Goal: Transaction & Acquisition: Book appointment/travel/reservation

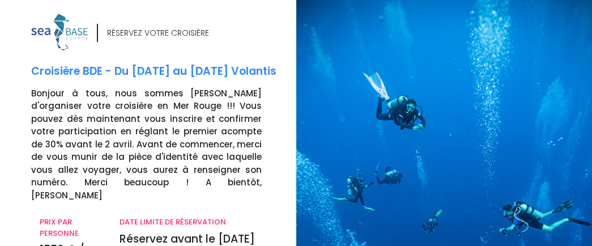
drag, startPoint x: 583, startPoint y: 88, endPoint x: 597, endPoint y: 166, distance: 80.0
click at [591, 166] on html "Notre plateforme de réservation n'est pas compatible avec votre appareil. Veuil…" at bounding box center [296, 123] width 592 height 246
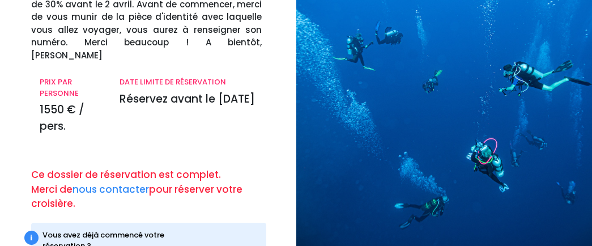
scroll to position [190, 0]
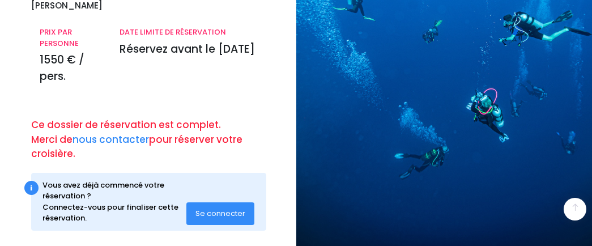
click at [225, 208] on span "Se connecter" at bounding box center [220, 213] width 50 height 11
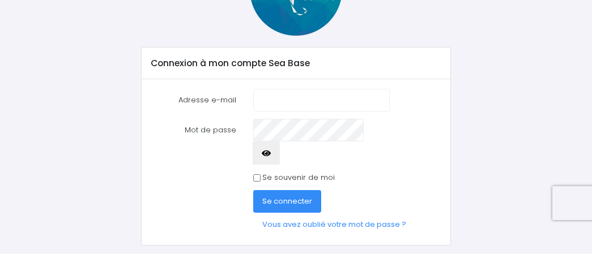
scroll to position [126, 0]
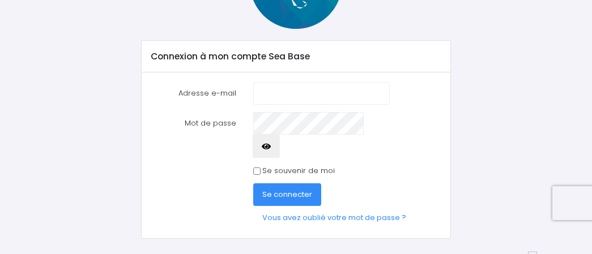
click at [317, 96] on input "Adresse e-mail" at bounding box center [321, 93] width 136 height 23
click at [266, 88] on input "Adresse e-mail" at bounding box center [321, 93] width 136 height 23
drag, startPoint x: 266, startPoint y: 88, endPoint x: 535, endPoint y: 50, distance: 271.7
click at [535, 50] on div "Connexion à mon compte Sea Base Adresse e-mail is Mot de passe" at bounding box center [296, 87] width 490 height 303
click at [314, 92] on input "is" at bounding box center [321, 93] width 136 height 23
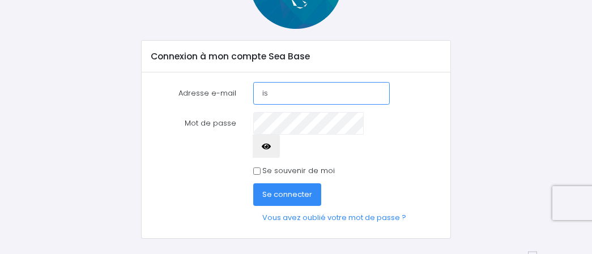
drag, startPoint x: 344, startPoint y: 144, endPoint x: 304, endPoint y: 103, distance: 57.7
click at [304, 103] on input "is" at bounding box center [321, 93] width 136 height 23
type input "isabelle.bergez-tlse@orange.fr"
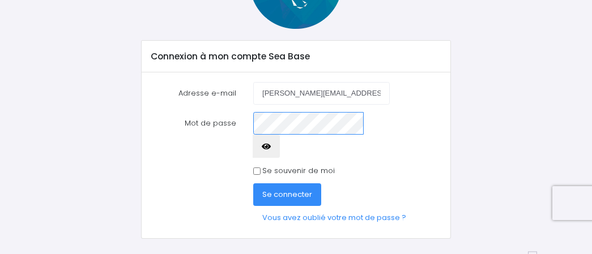
click at [253, 183] on button "Se connecter" at bounding box center [287, 194] width 68 height 23
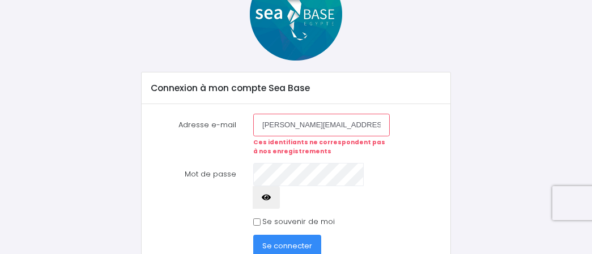
scroll to position [104, 0]
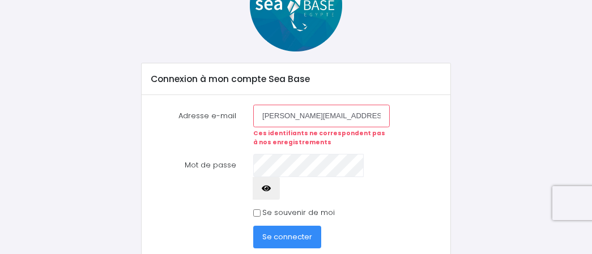
click at [319, 168] on form "Adresse e-mail [PERSON_NAME][EMAIL_ADDRESS][PERSON_NAME][DOMAIN_NAME] Ces ident…" at bounding box center [296, 188] width 290 height 167
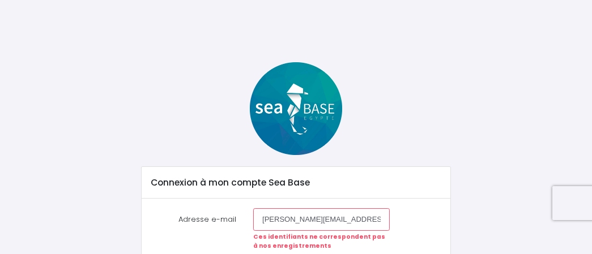
scroll to position [82, 0]
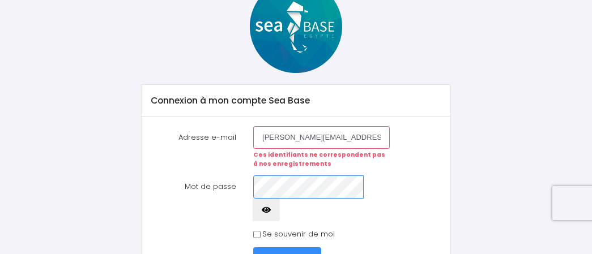
click at [253, 247] on button "Se connecter" at bounding box center [287, 258] width 68 height 23
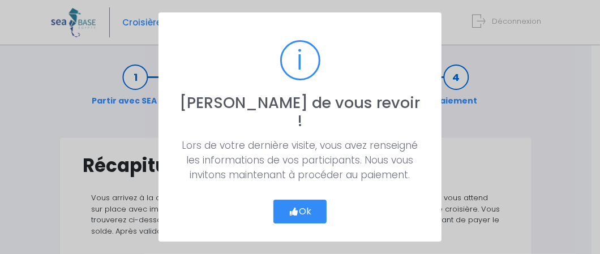
click at [307, 207] on button "Ok" at bounding box center [300, 212] width 53 height 24
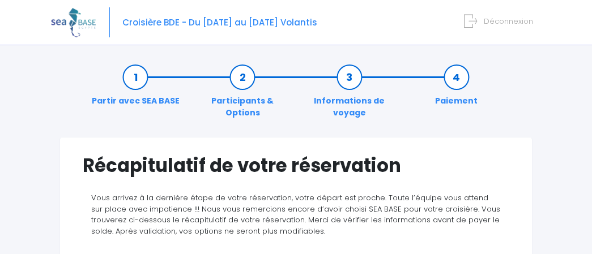
drag, startPoint x: 590, startPoint y: 46, endPoint x: 597, endPoint y: 112, distance: 66.0
click at [592, 112] on html "Croisière BDE - Du 01/11/25 au 08/11/25 Volantis Déconnexion" at bounding box center [296, 127] width 592 height 254
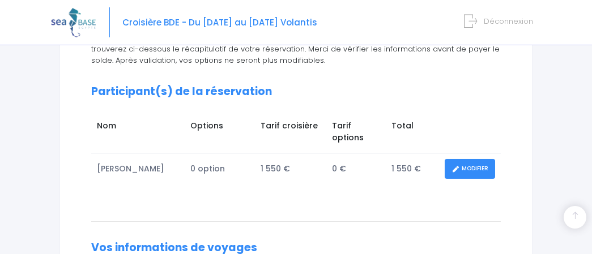
scroll to position [153, 0]
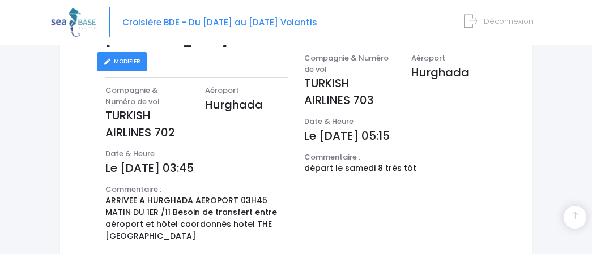
scroll to position [429, 0]
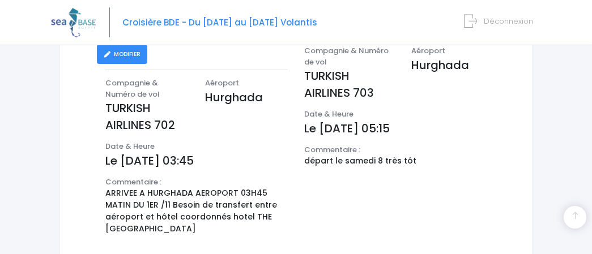
click at [522, 22] on span "Déconnexion" at bounding box center [508, 21] width 49 height 11
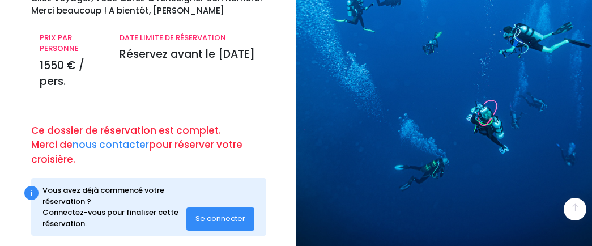
scroll to position [190, 0]
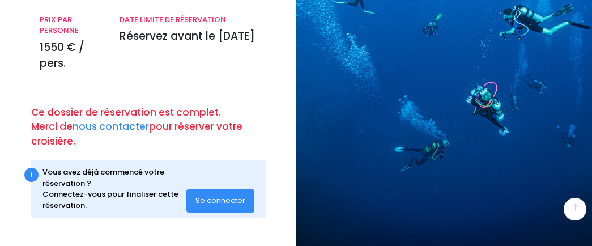
click at [238, 202] on span "Se connecter" at bounding box center [220, 200] width 50 height 11
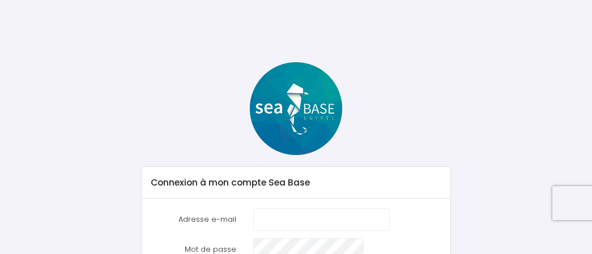
click at [264, 217] on input "Adresse e-mail" at bounding box center [321, 219] width 136 height 23
click at [296, 211] on input "falco" at bounding box center [321, 219] width 136 height 23
type input "falconepower@orange.fr"
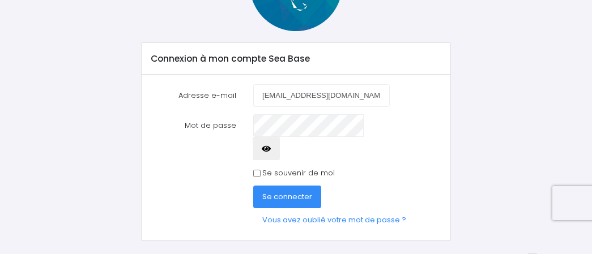
scroll to position [126, 0]
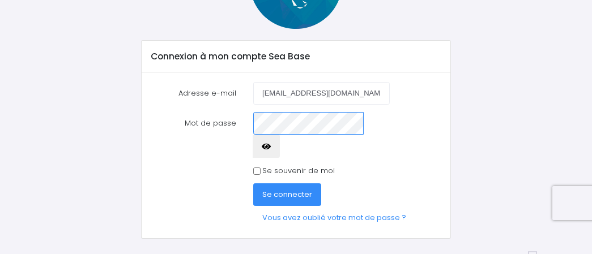
click at [253, 183] on button "Se connecter" at bounding box center [287, 194] width 68 height 23
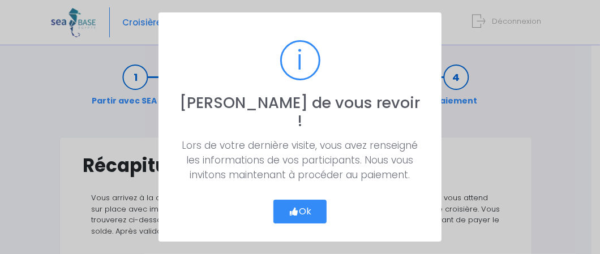
click at [313, 200] on button "Ok" at bounding box center [300, 212] width 53 height 24
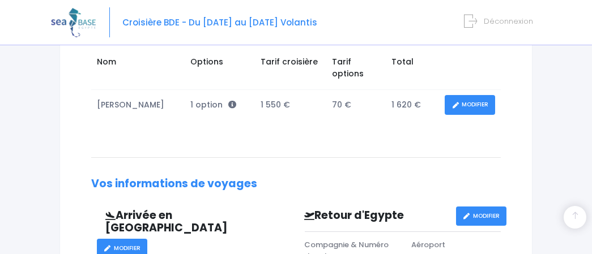
scroll to position [214, 0]
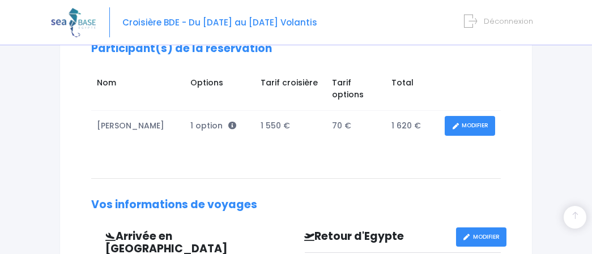
click at [459, 117] on link "MODIFIER" at bounding box center [470, 126] width 50 height 20
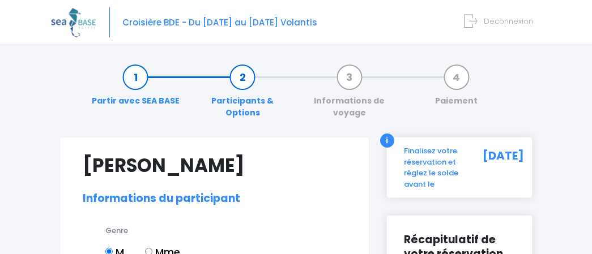
select select "N4"
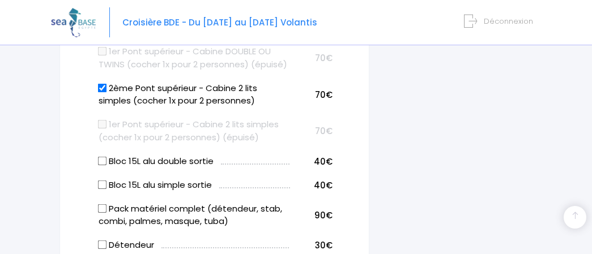
scroll to position [772, 0]
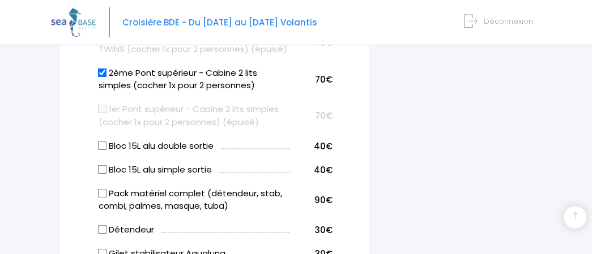
click at [96, 145] on td "Bloc 15L alu double sortie" at bounding box center [193, 145] width 194 height 24
click at [104, 144] on input "Bloc 15L alu double sortie" at bounding box center [102, 145] width 9 height 9
checkbox input "true"
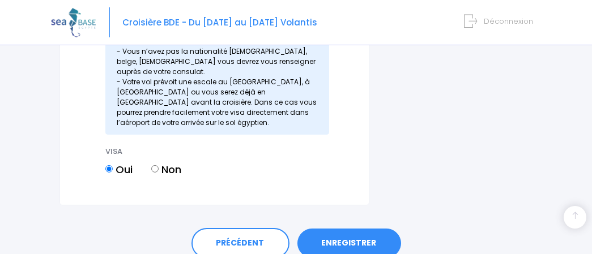
scroll to position [1768, 0]
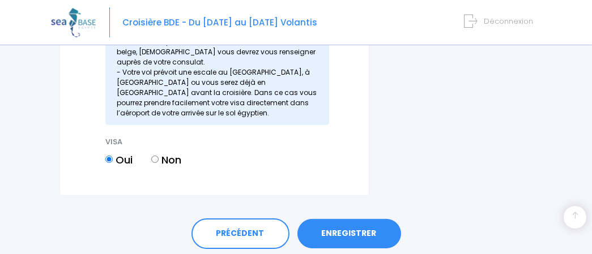
click at [340, 219] on link "ENREGISTRER" at bounding box center [349, 233] width 104 height 29
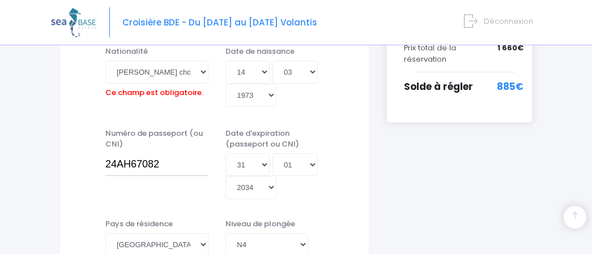
scroll to position [292, 0]
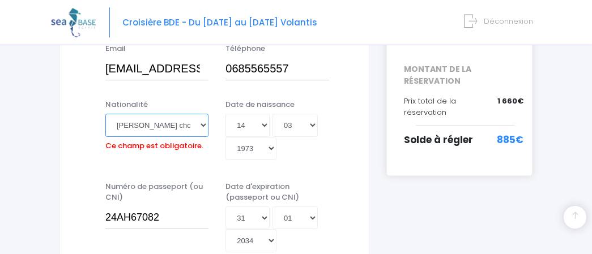
click at [178, 130] on select "Veuillez choisir une nationalité Afghane Albanaise Algerienne Allemande America…" at bounding box center [156, 125] width 103 height 23
select select "Française"
click at [105, 114] on select "Veuillez choisir une nationalité Afghane Albanaise Algerienne Allemande America…" at bounding box center [156, 125] width 103 height 23
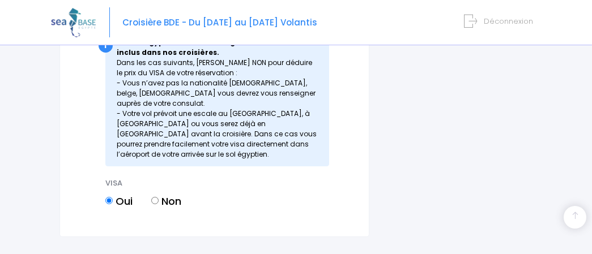
scroll to position [1785, 0]
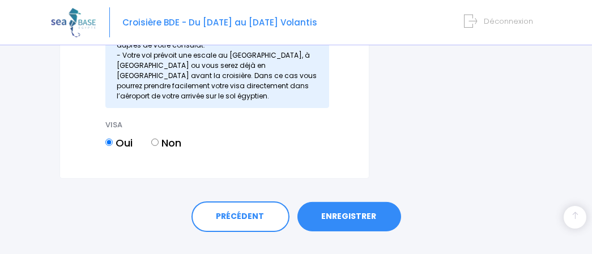
click at [365, 202] on link "ENREGISTRER" at bounding box center [349, 216] width 104 height 29
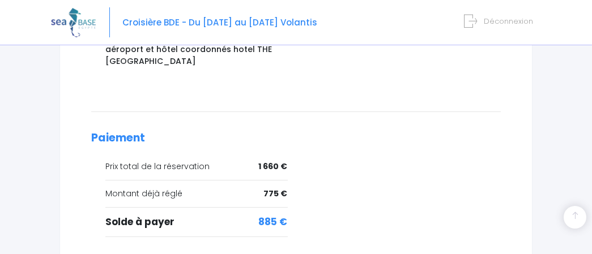
scroll to position [672, 0]
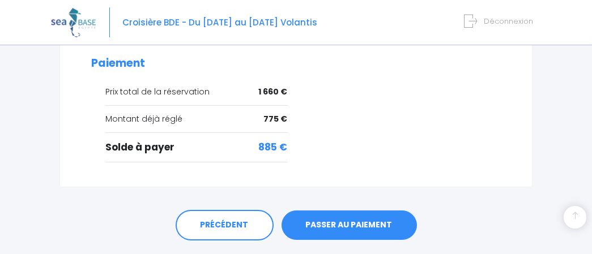
click at [353, 211] on link "PASSER AU PAIEMENT" at bounding box center [348, 225] width 135 height 29
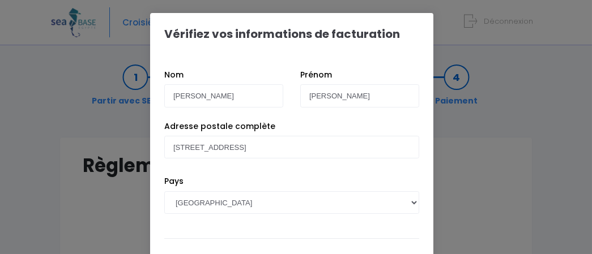
drag, startPoint x: 598, startPoint y: 69, endPoint x: 570, endPoint y: 11, distance: 63.6
click at [570, 11] on div "Vérifiez vos informations de facturation Nom [PERSON_NAME] [PERSON_NAME] Pays […" at bounding box center [296, 127] width 592 height 254
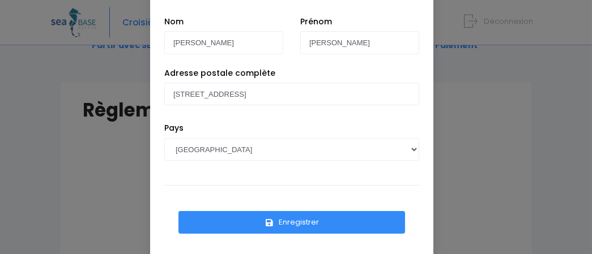
scroll to position [81, 0]
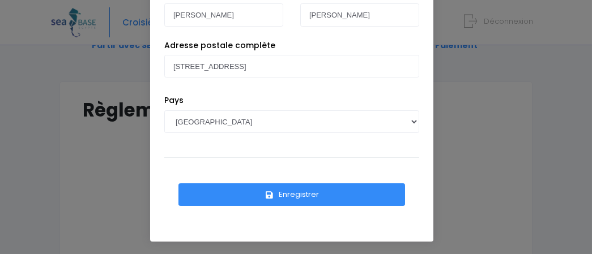
click at [317, 195] on button "Enregistrer" at bounding box center [291, 194] width 227 height 23
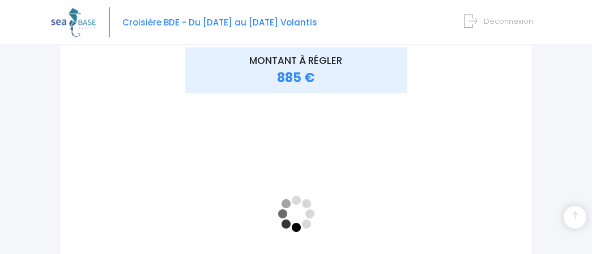
scroll to position [177, 0]
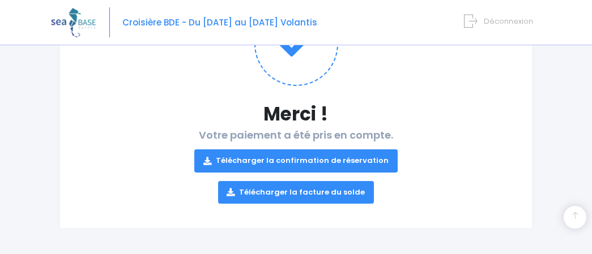
scroll to position [182, 0]
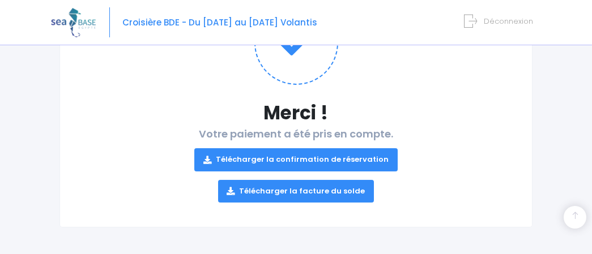
click at [315, 159] on link "Télécharger la confirmation de réservation" at bounding box center [295, 159] width 203 height 23
drag, startPoint x: 584, startPoint y: 119, endPoint x: 598, endPoint y: 160, distance: 43.0
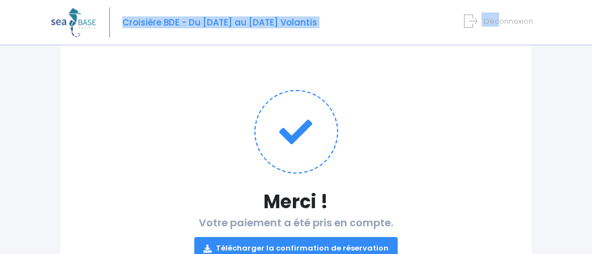
drag, startPoint x: 505, startPoint y: 28, endPoint x: 501, endPoint y: 16, distance: 12.2
click at [501, 16] on div "Croisière BDE - Du [DATE] au [DATE] Volantis Déconnexion" at bounding box center [287, 22] width 473 height 45
click at [501, 16] on span "Déconnexion" at bounding box center [508, 21] width 49 height 11
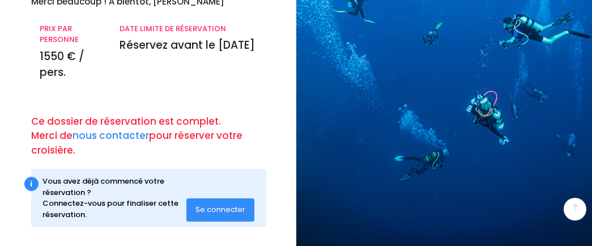
scroll to position [190, 0]
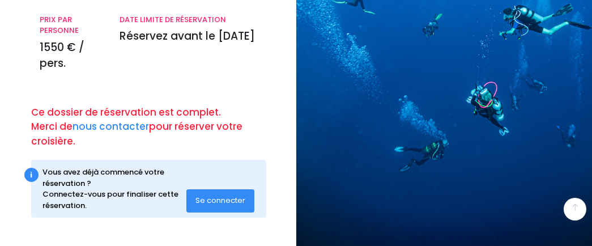
click at [225, 202] on span "Se connecter" at bounding box center [220, 200] width 50 height 11
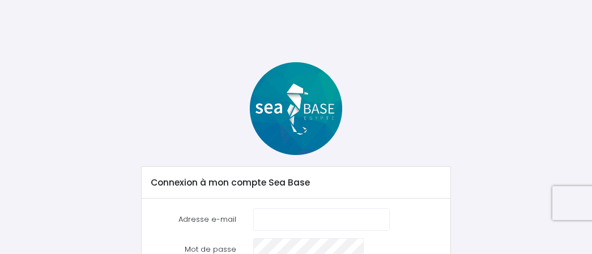
drag, startPoint x: 591, startPoint y: 127, endPoint x: 599, endPoint y: 144, distance: 19.3
click at [591, 144] on html "Notre plateforme de réservation n'est pas compatible avec votre appareil. Veuil…" at bounding box center [296, 127] width 592 height 254
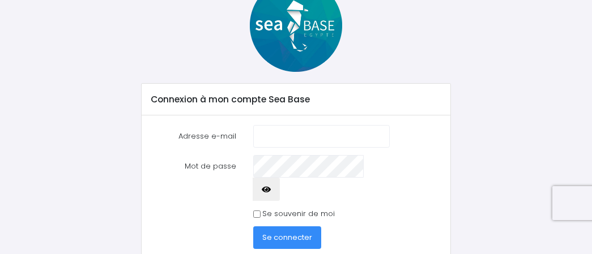
scroll to position [84, 0]
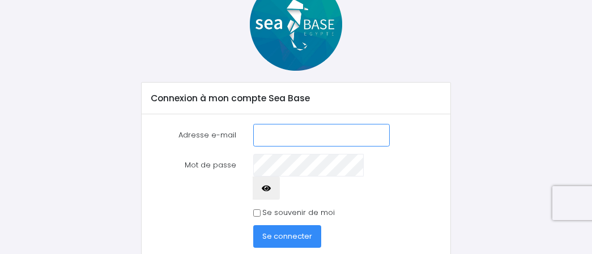
click at [265, 135] on input "Adresse e-mail" at bounding box center [321, 135] width 136 height 23
type input "[EMAIL_ADDRESS][DOMAIN_NAME]"
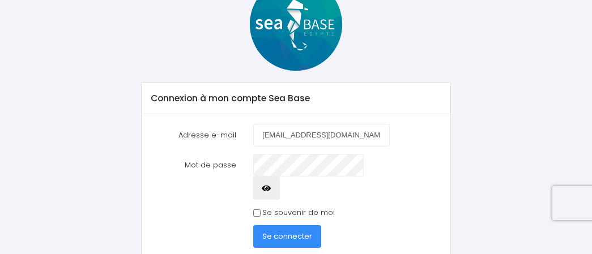
click at [286, 231] on span "Se connecter" at bounding box center [287, 236] width 50 height 11
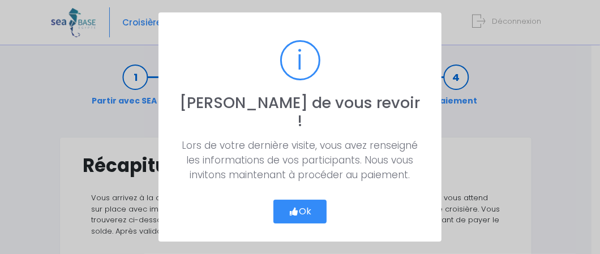
click at [310, 200] on button "Ok" at bounding box center [300, 212] width 53 height 24
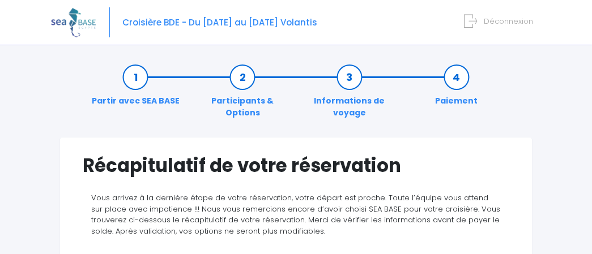
scroll to position [222, 0]
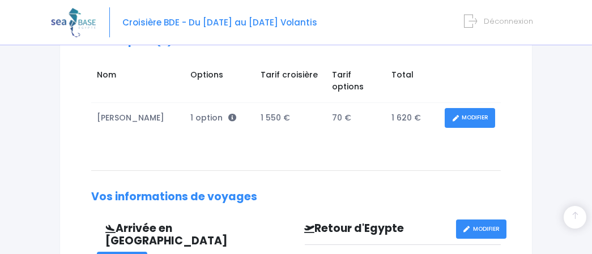
click at [466, 108] on link "MODIFIER" at bounding box center [470, 118] width 50 height 20
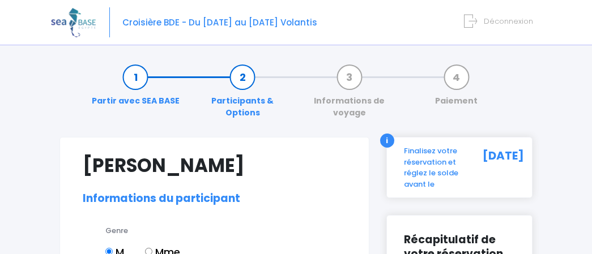
select select "N3"
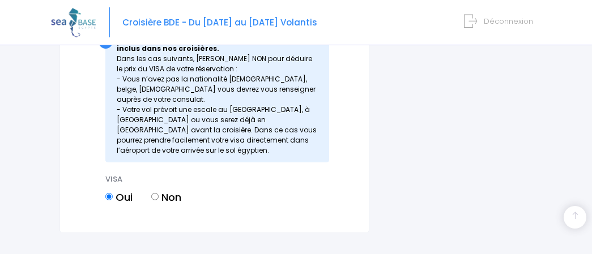
scroll to position [1777, 0]
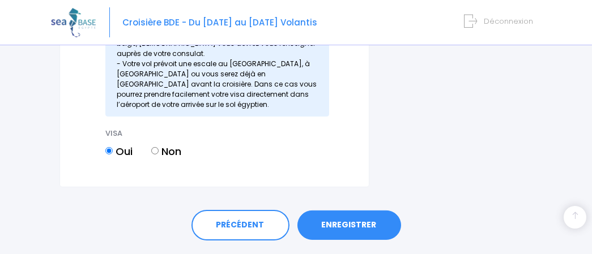
click at [358, 211] on link "ENREGISTRER" at bounding box center [349, 225] width 104 height 29
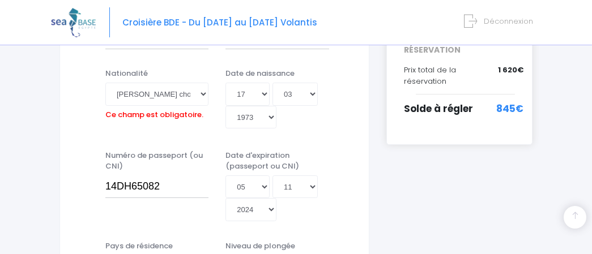
scroll to position [292, 0]
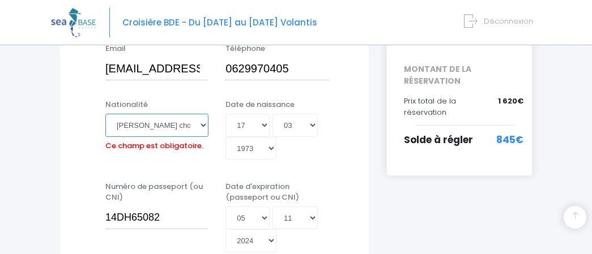
click at [168, 125] on select "Veuillez choisir une nationalité Afghane Albanaise Algerienne Allemande America…" at bounding box center [156, 125] width 103 height 23
select select "Française"
click at [105, 114] on select "Veuillez choisir une nationalité Afghane Albanaise Algerienne Allemande America…" at bounding box center [156, 125] width 103 height 23
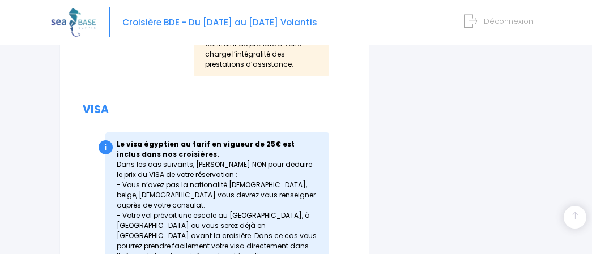
scroll to position [1785, 0]
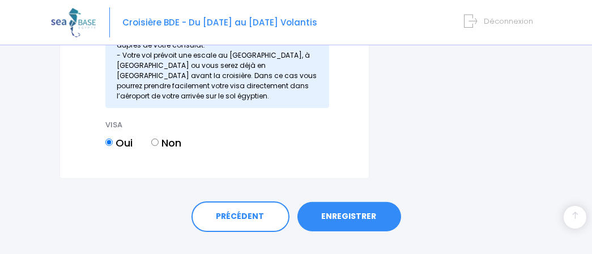
click at [341, 202] on link "ENREGISTRER" at bounding box center [349, 216] width 104 height 29
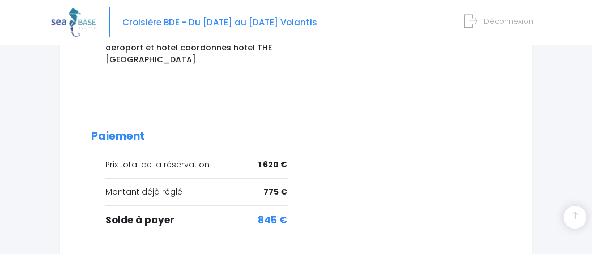
scroll to position [675, 0]
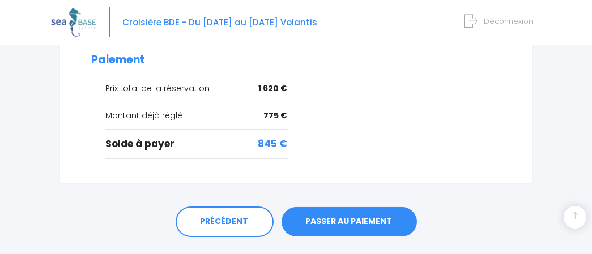
click at [350, 207] on link "PASSER AU PAIEMENT" at bounding box center [348, 221] width 135 height 29
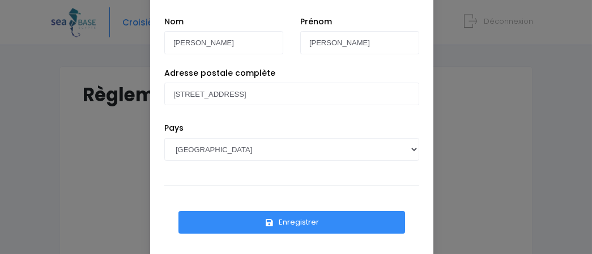
scroll to position [81, 0]
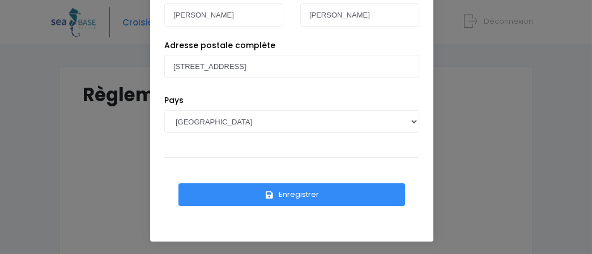
click at [287, 200] on button "Enregistrer" at bounding box center [291, 194] width 227 height 23
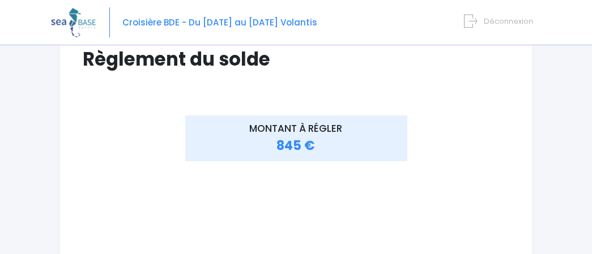
scroll to position [86, 0]
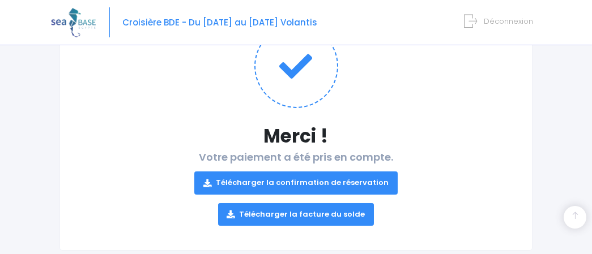
scroll to position [174, 0]
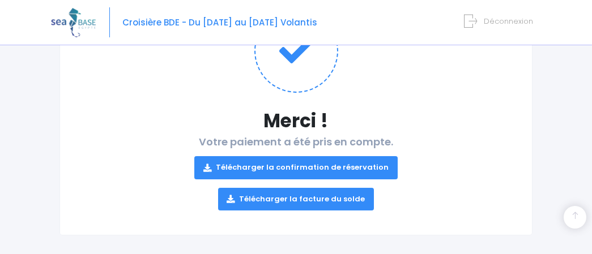
click at [338, 166] on link "Télécharger la confirmation de réservation" at bounding box center [295, 167] width 203 height 23
click at [510, 20] on span "Déconnexion" at bounding box center [508, 21] width 49 height 11
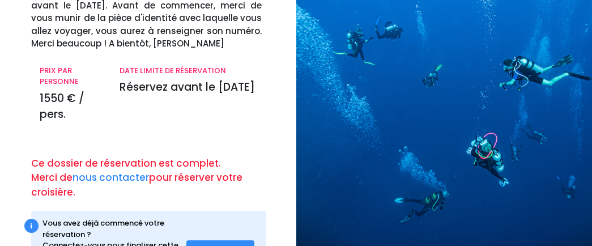
scroll to position [190, 0]
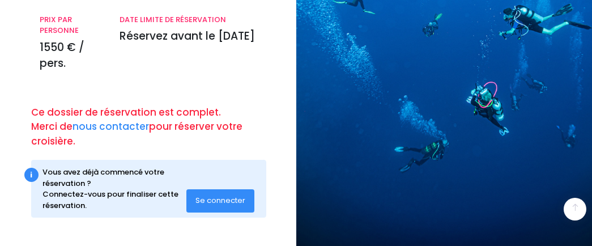
click at [212, 198] on span "Se connecter" at bounding box center [220, 200] width 50 height 11
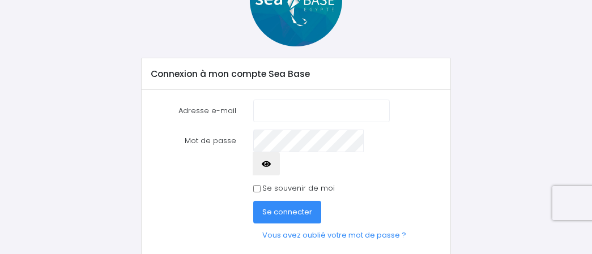
scroll to position [110, 0]
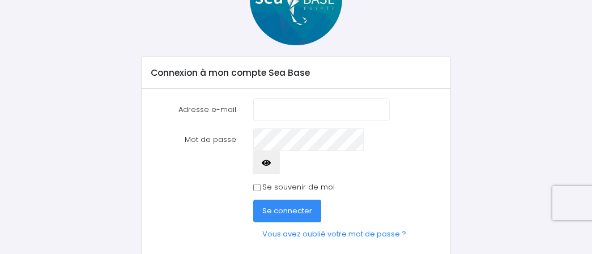
click at [340, 116] on input "Adresse e-mail" at bounding box center [321, 110] width 136 height 23
type input "[PERSON_NAME][EMAIL_ADDRESS][PERSON_NAME][DOMAIN_NAME]"
click at [285, 206] on span "Se connecter" at bounding box center [287, 211] width 50 height 11
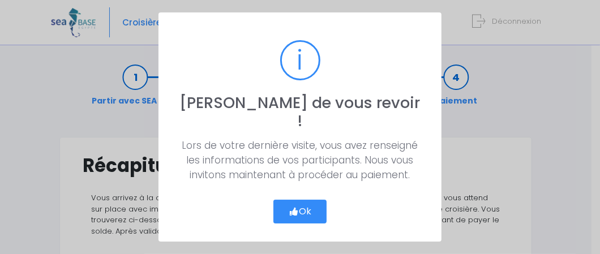
click at [301, 204] on button "Ok" at bounding box center [300, 212] width 53 height 24
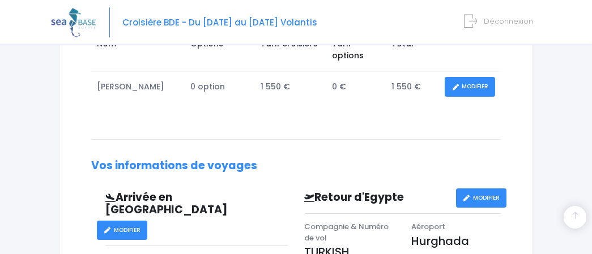
scroll to position [220, 0]
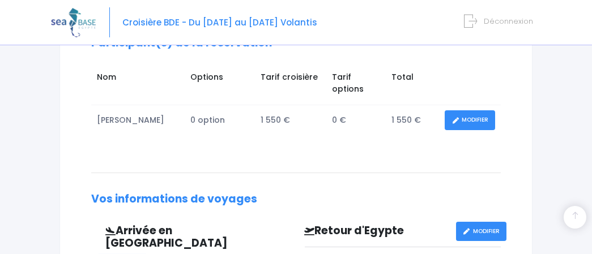
click at [470, 113] on link "MODIFIER" at bounding box center [470, 120] width 50 height 20
click at [471, 110] on link "MODIFIER" at bounding box center [470, 120] width 50 height 20
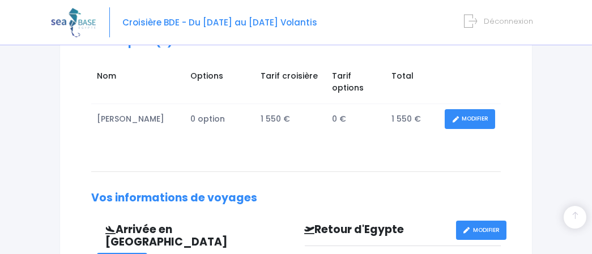
scroll to position [177, 0]
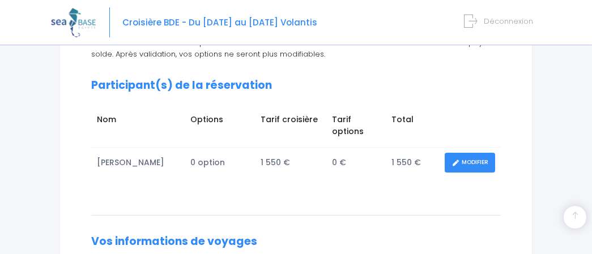
click at [476, 153] on link "MODIFIER" at bounding box center [470, 163] width 50 height 20
click at [474, 153] on link "MODIFIER" at bounding box center [470, 163] width 50 height 20
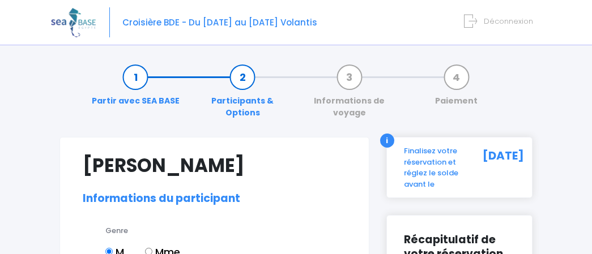
select select "N2"
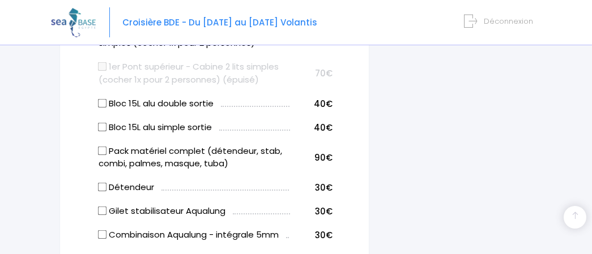
scroll to position [805, 0]
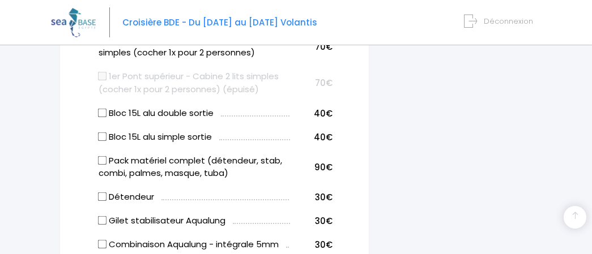
click at [104, 138] on input "Bloc 15L alu simple sortie" at bounding box center [102, 136] width 9 height 9
checkbox input "true"
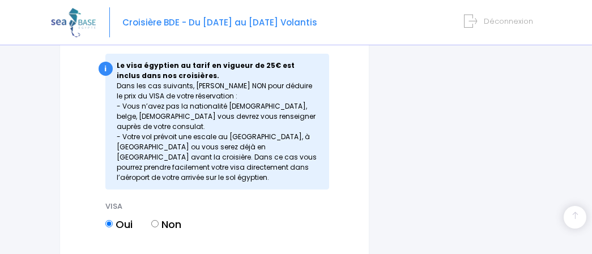
scroll to position [1785, 0]
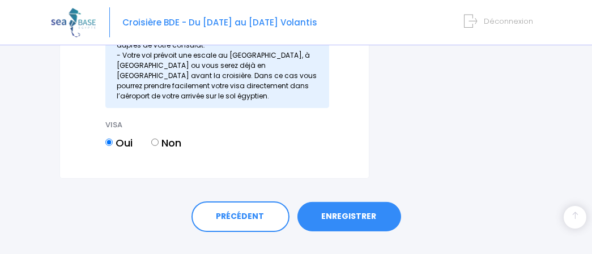
click at [354, 202] on link "ENREGISTRER" at bounding box center [349, 216] width 104 height 29
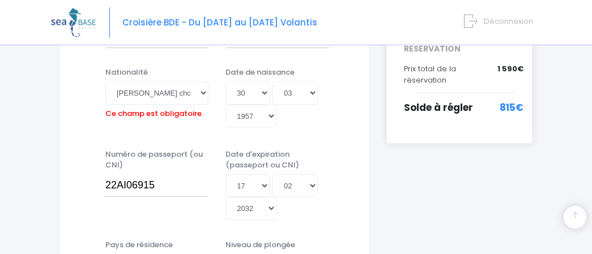
scroll to position [292, 0]
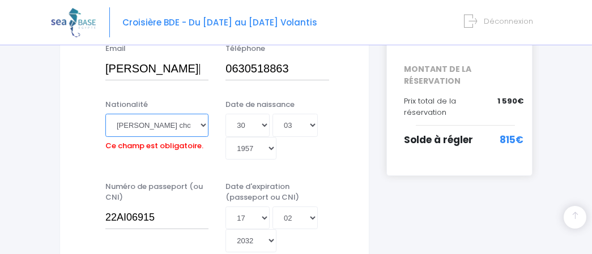
click at [142, 127] on select "Veuillez choisir une nationalité Afghane Albanaise Algerienne Allemande America…" at bounding box center [156, 125] width 103 height 23
select select "Française"
click at [105, 114] on select "Veuillez choisir une nationalité Afghane Albanaise Algerienne Allemande America…" at bounding box center [156, 125] width 103 height 23
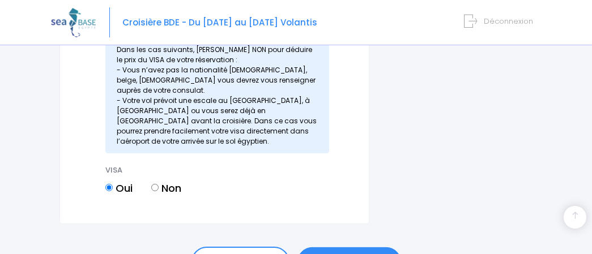
scroll to position [1785, 0]
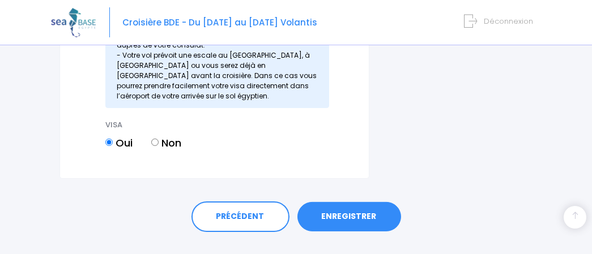
click at [347, 202] on link "ENREGISTRER" at bounding box center [349, 216] width 104 height 29
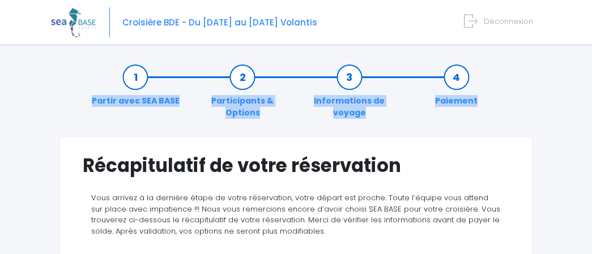
click at [591, 46] on html "Croisière BDE - Du [DATE] au [DATE] Volantis Déconnexion" at bounding box center [296, 127] width 592 height 254
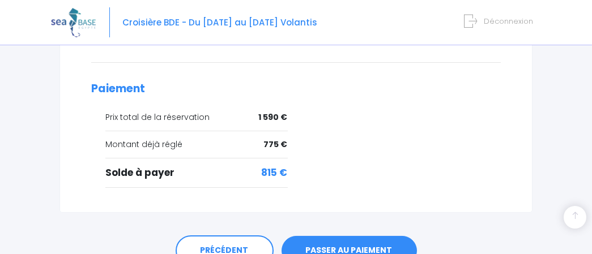
scroll to position [667, 0]
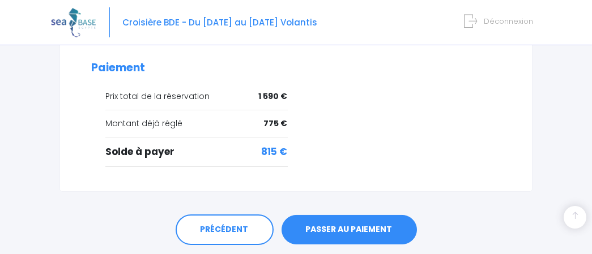
click at [388, 215] on link "PASSER AU PAIEMENT" at bounding box center [348, 229] width 135 height 29
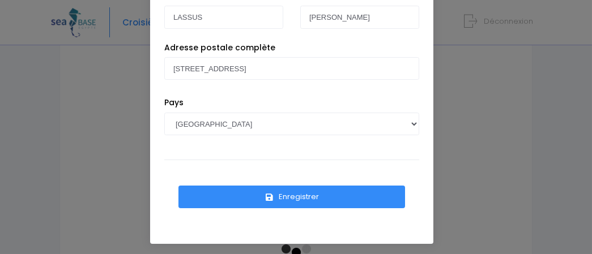
scroll to position [81, 0]
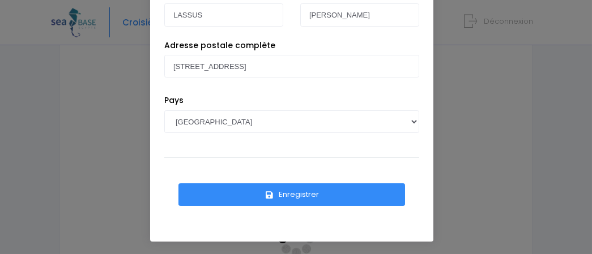
click at [303, 191] on button "Enregistrer" at bounding box center [291, 194] width 227 height 23
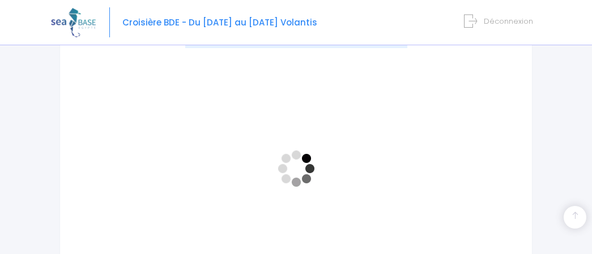
scroll to position [211, 0]
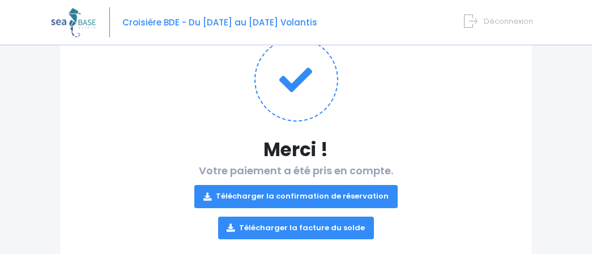
scroll to position [161, 0]
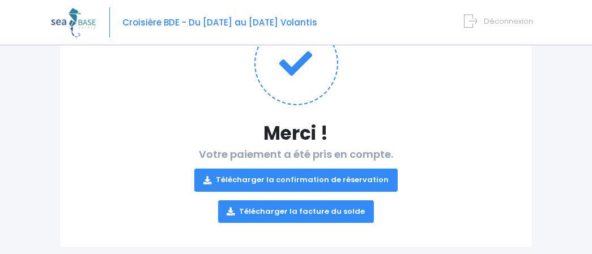
click at [332, 176] on link "Télécharger la confirmation de réservation" at bounding box center [295, 180] width 203 height 23
click at [511, 19] on span "Déconnexion" at bounding box center [508, 21] width 49 height 11
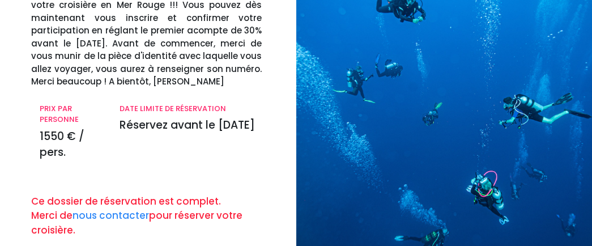
scroll to position [190, 0]
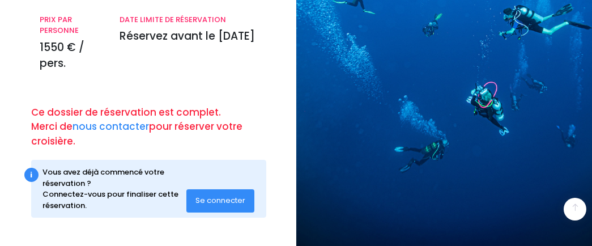
click at [230, 200] on span "Se connecter" at bounding box center [220, 200] width 50 height 11
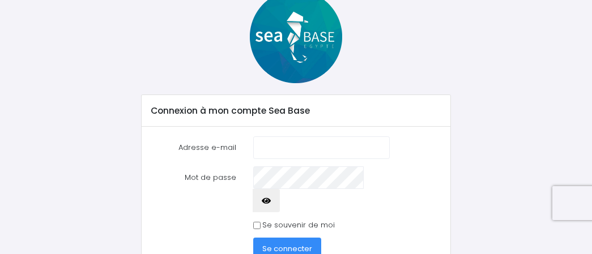
scroll to position [111, 0]
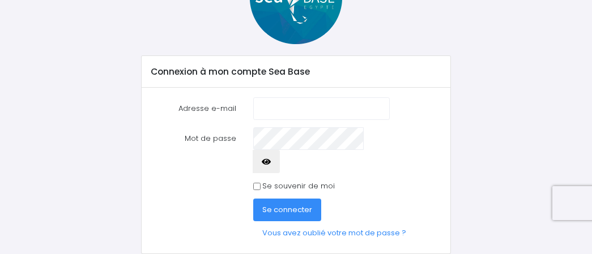
click at [305, 110] on input "Adresse e-mail" at bounding box center [321, 108] width 136 height 23
type input "g"
type input "[EMAIL_ADDRESS][DOMAIN_NAME]"
click at [291, 204] on span "Se connecter" at bounding box center [287, 209] width 50 height 11
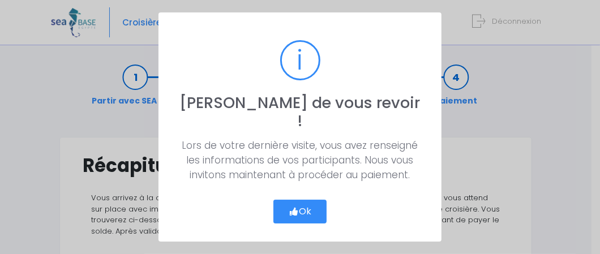
click at [300, 204] on button "Ok" at bounding box center [300, 212] width 53 height 24
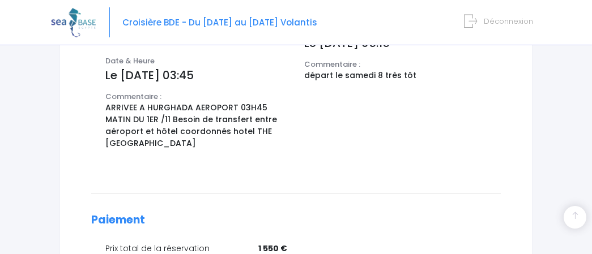
scroll to position [675, 0]
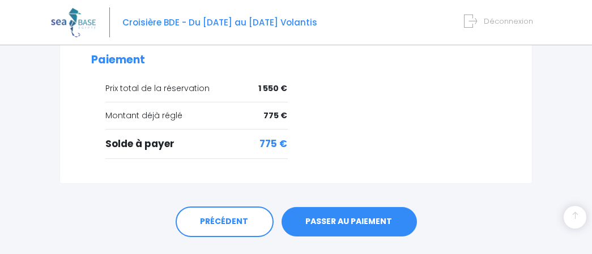
click at [358, 207] on link "PASSER AU PAIEMENT" at bounding box center [348, 221] width 135 height 29
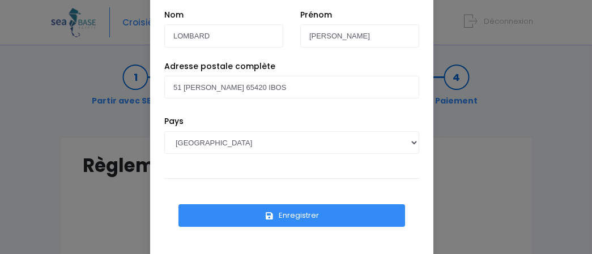
scroll to position [81, 0]
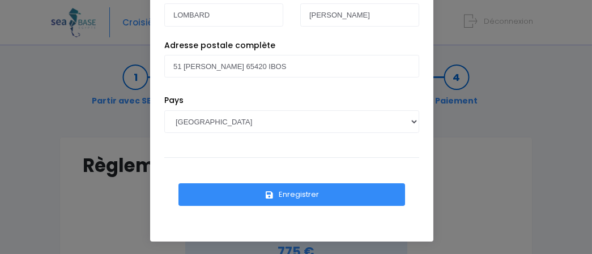
click at [336, 195] on button "Enregistrer" at bounding box center [291, 194] width 227 height 23
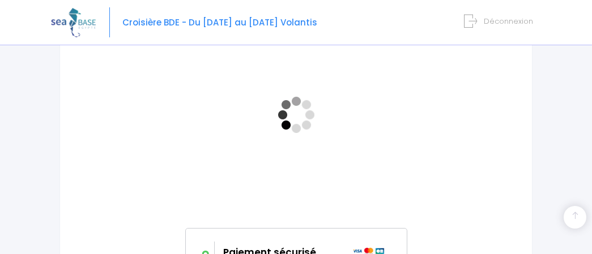
scroll to position [291, 0]
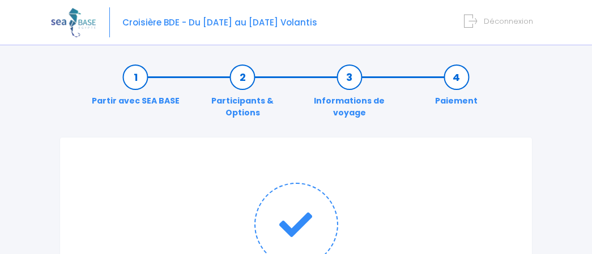
click at [496, 18] on span "Déconnexion" at bounding box center [508, 21] width 49 height 11
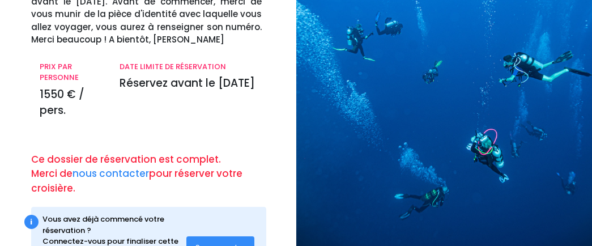
scroll to position [190, 0]
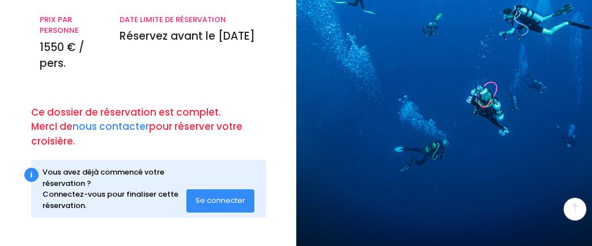
click at [216, 194] on button "Se connecter" at bounding box center [220, 200] width 68 height 23
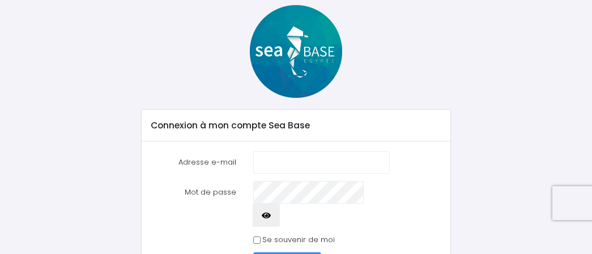
scroll to position [67, 0]
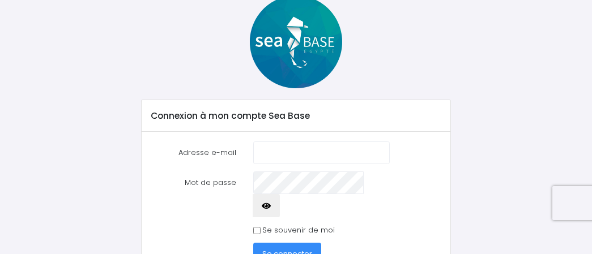
click at [323, 146] on input "Adresse e-mail" at bounding box center [321, 153] width 136 height 23
type input "[PERSON_NAME][EMAIL_ADDRESS][DOMAIN_NAME]"
click at [272, 243] on button "Se connecter" at bounding box center [287, 254] width 68 height 23
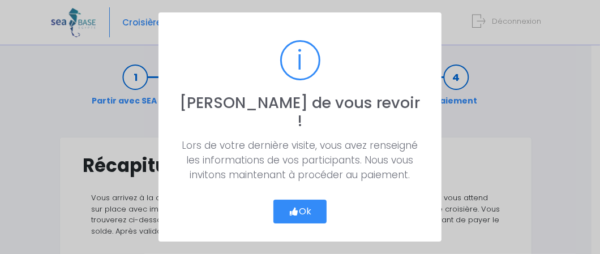
click at [281, 208] on button "Ok" at bounding box center [300, 212] width 53 height 24
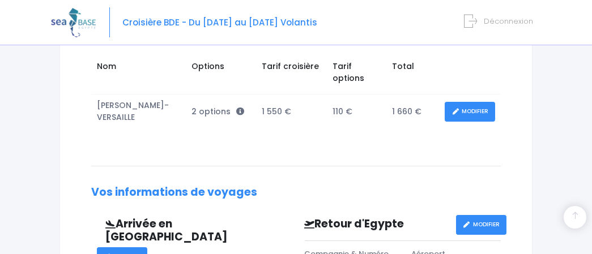
scroll to position [227, 0]
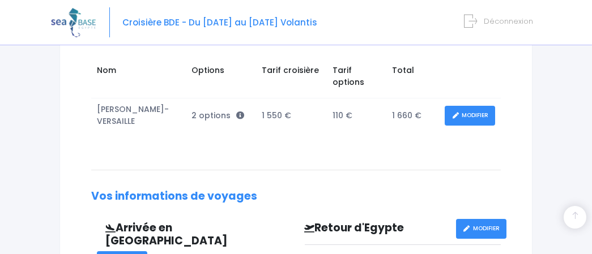
click at [473, 108] on link "MODIFIER" at bounding box center [470, 116] width 50 height 20
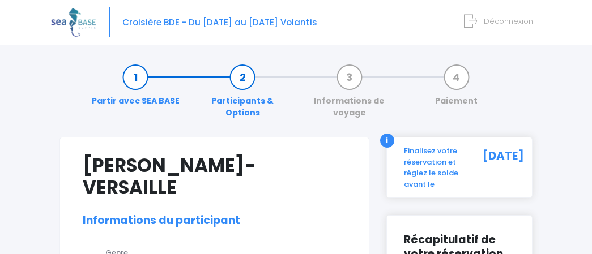
select select "N3"
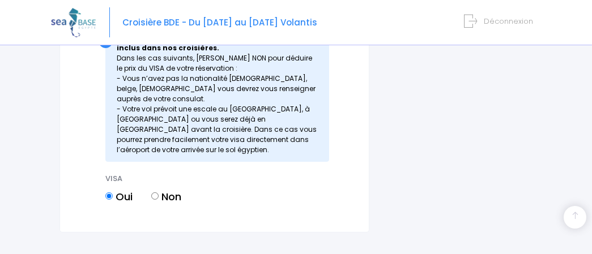
scroll to position [1785, 0]
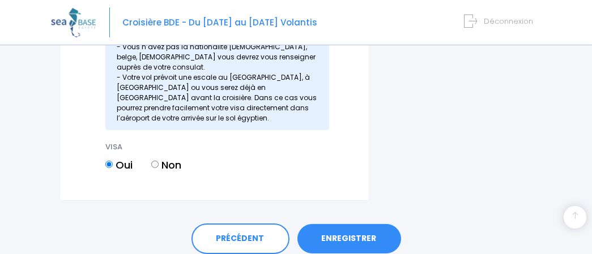
click at [358, 224] on link "ENREGISTRER" at bounding box center [349, 238] width 104 height 29
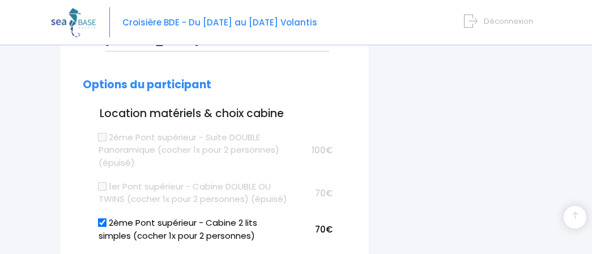
scroll to position [292, 0]
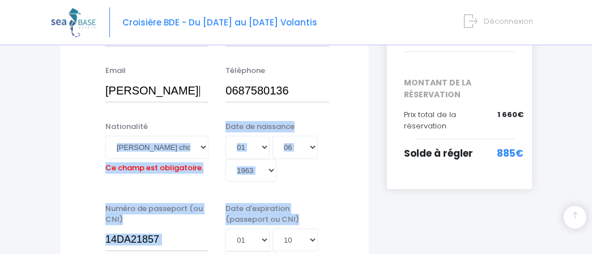
drag, startPoint x: 351, startPoint y: 197, endPoint x: 204, endPoint y: 125, distance: 163.6
drag, startPoint x: 204, startPoint y: 125, endPoint x: 178, endPoint y: 107, distance: 30.9
click at [178, 121] on div "Nationalité Veuillez choisir une nationalité Afghane Albanaise Algerienne Allem…" at bounding box center [156, 148] width 103 height 55
select select "Française"
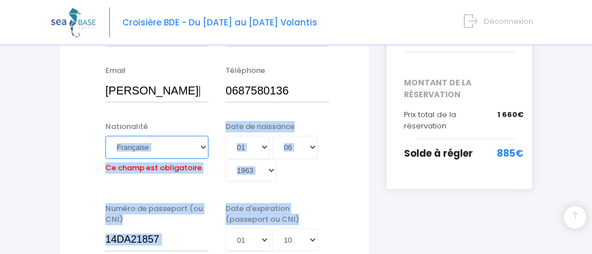
click at [105, 136] on select "Veuillez choisir une nationalité Afghane Albanaise Algerienne Allemande America…" at bounding box center [156, 147] width 103 height 23
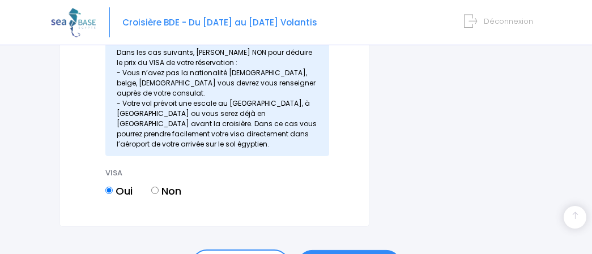
scroll to position [1785, 0]
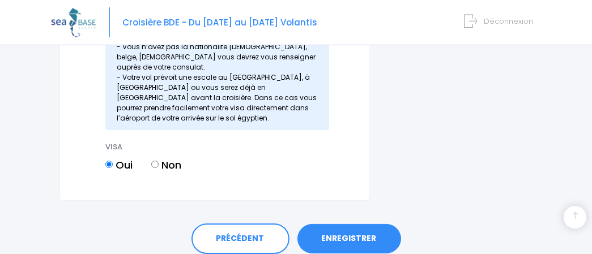
click at [365, 224] on link "ENREGISTRER" at bounding box center [349, 238] width 104 height 29
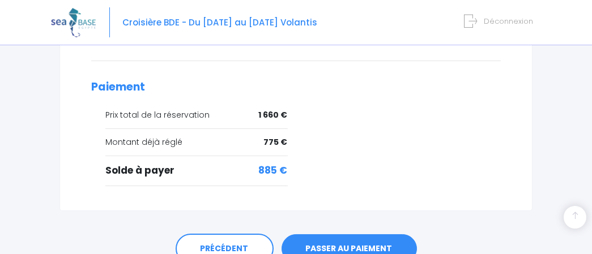
scroll to position [665, 0]
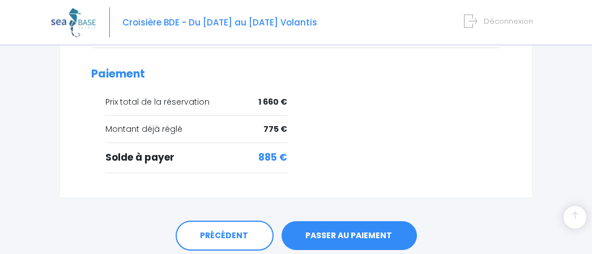
click at [346, 221] on link "PASSER AU PAIEMENT" at bounding box center [348, 235] width 135 height 29
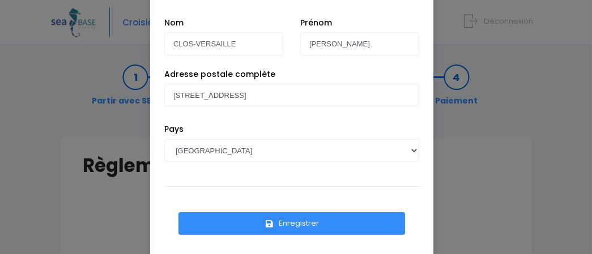
scroll to position [56, 0]
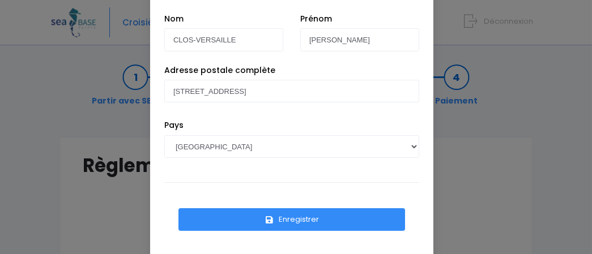
click at [313, 222] on button "Enregistrer" at bounding box center [291, 219] width 227 height 23
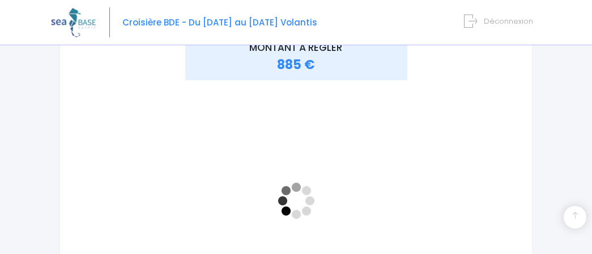
scroll to position [198, 0]
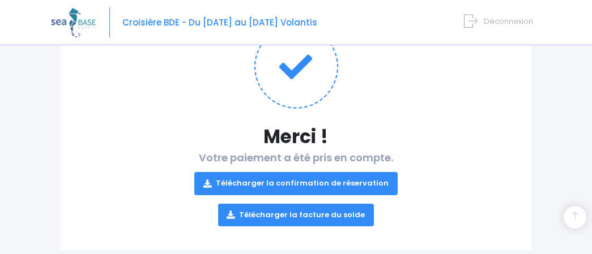
scroll to position [175, 0]
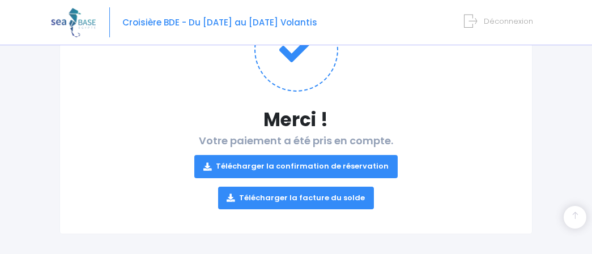
click at [314, 165] on link "Télécharger la confirmation de réservation" at bounding box center [295, 166] width 203 height 23
click at [497, 22] on span "Déconnexion" at bounding box center [508, 21] width 49 height 11
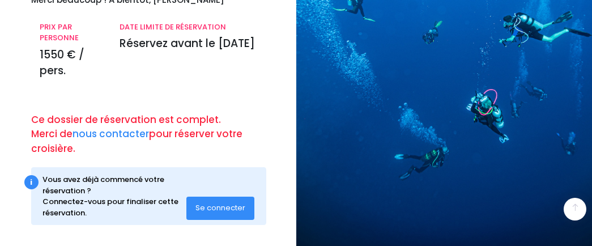
scroll to position [190, 0]
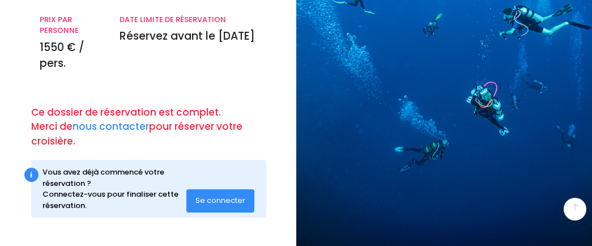
click at [214, 205] on span "Se connecter" at bounding box center [220, 200] width 50 height 11
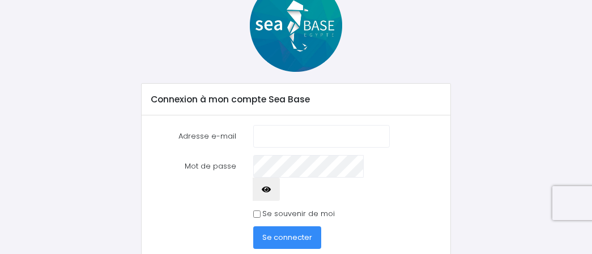
scroll to position [85, 0]
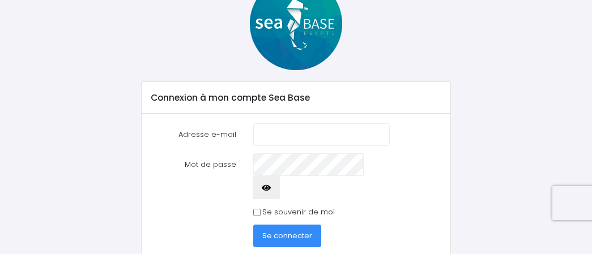
click at [289, 144] on input "Adresse e-mail" at bounding box center [321, 134] width 136 height 23
type input "g"
type input "[EMAIL_ADDRESS][DOMAIN_NAME]"
click at [297, 225] on button "Se connecter" at bounding box center [287, 236] width 68 height 23
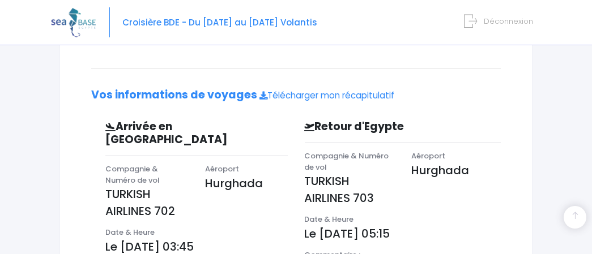
scroll to position [303, 0]
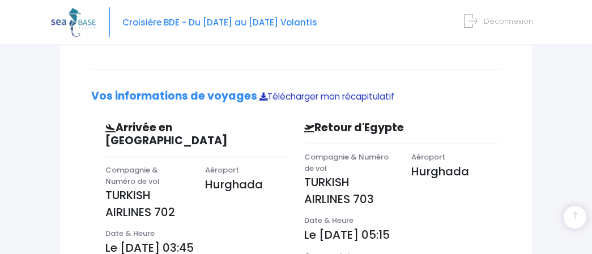
click at [269, 96] on link "Télécharger mon récapitulatif" at bounding box center [326, 97] width 135 height 12
click at [495, 21] on span "Déconnexion" at bounding box center [508, 21] width 49 height 11
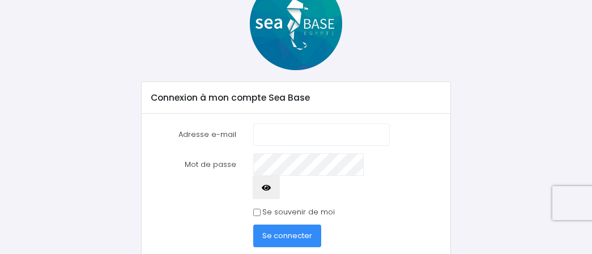
scroll to position [86, 0]
type input "[EMAIL_ADDRESS][DOMAIN_NAME]"
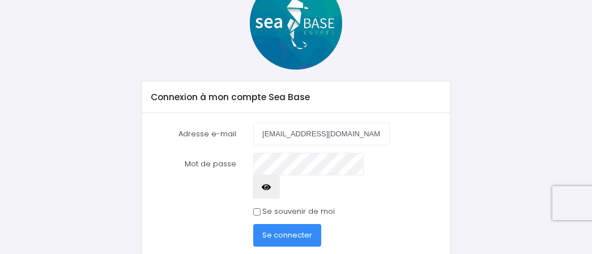
click at [302, 230] on span "Se connecter" at bounding box center [287, 235] width 50 height 11
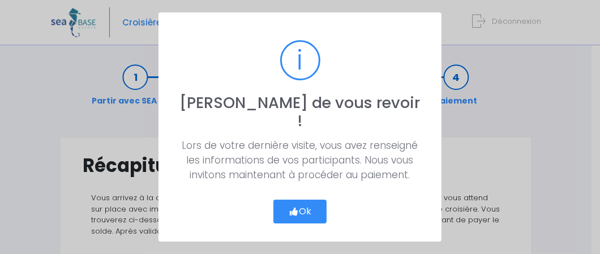
click at [302, 208] on button "Ok" at bounding box center [300, 212] width 53 height 24
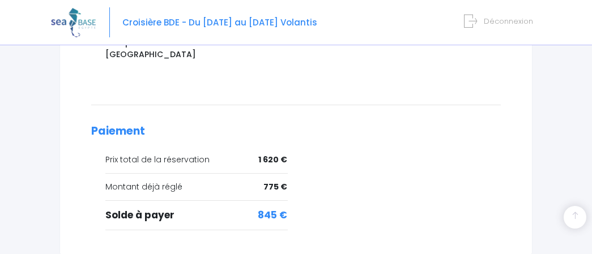
scroll to position [691, 0]
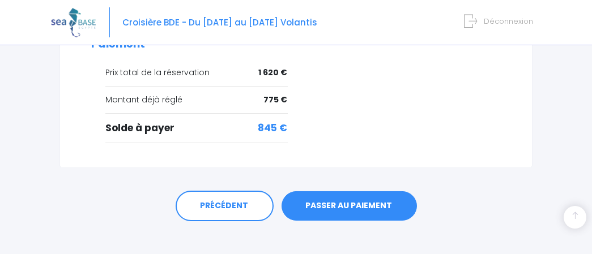
click at [339, 195] on link "PASSER AU PAIEMENT" at bounding box center [348, 205] width 135 height 29
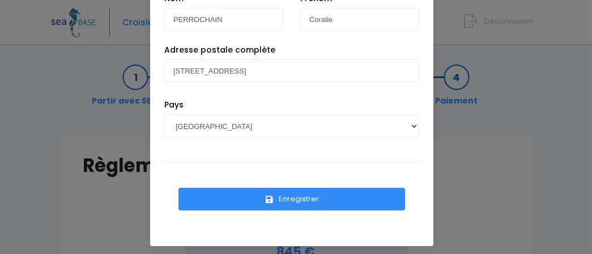
scroll to position [76, 0]
click at [317, 192] on button "Enregistrer" at bounding box center [291, 199] width 227 height 23
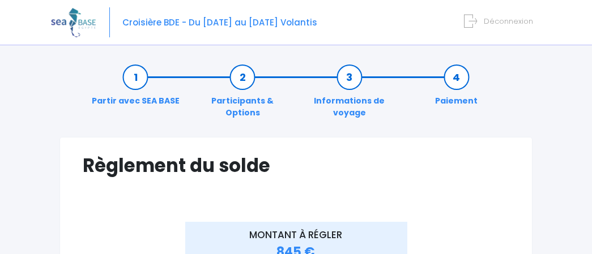
click at [351, 79] on link "Informations de voyage" at bounding box center [349, 95] width 107 height 48
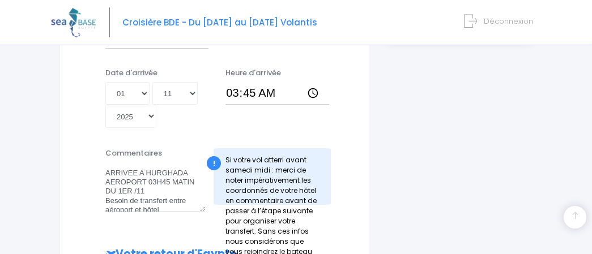
scroll to position [16, 0]
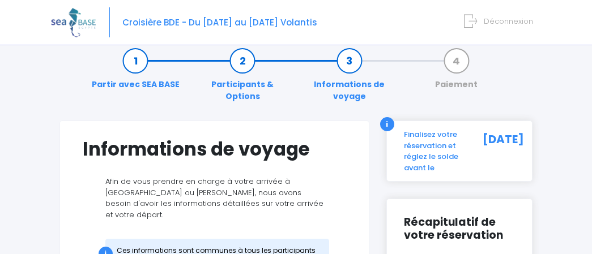
click at [238, 65] on link "Participants & Options" at bounding box center [242, 79] width 107 height 48
click at [240, 60] on link "Participants & Options" at bounding box center [242, 79] width 107 height 48
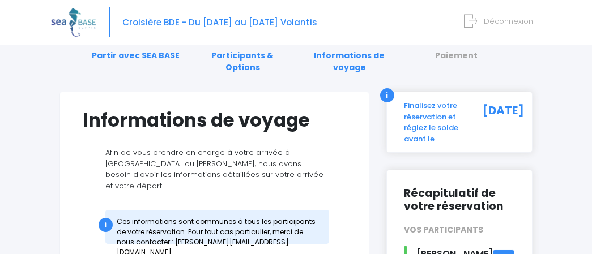
scroll to position [0, 0]
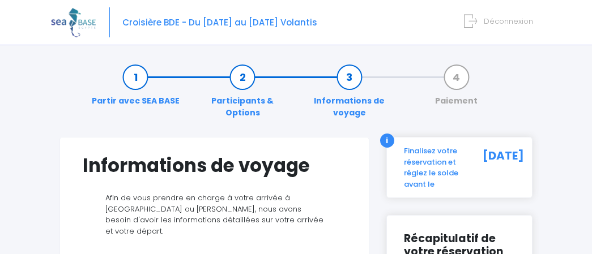
click at [501, 22] on span "Déconnexion" at bounding box center [508, 21] width 49 height 11
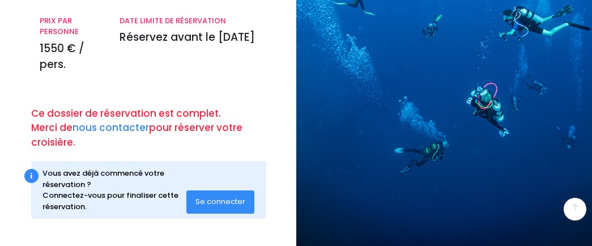
scroll to position [190, 0]
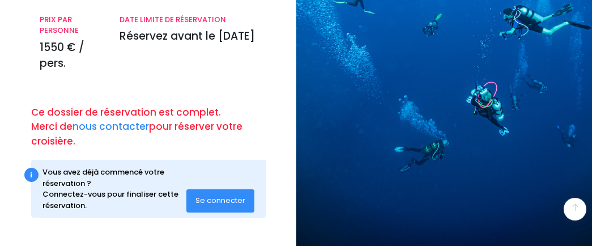
click at [231, 202] on span "Se connecter" at bounding box center [220, 200] width 50 height 11
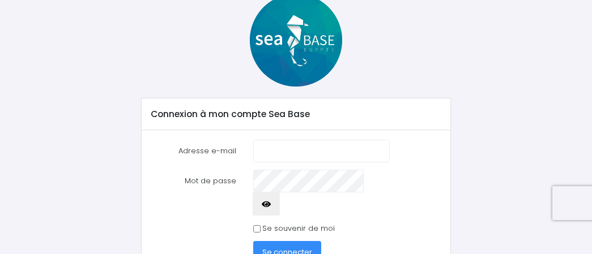
scroll to position [70, 0]
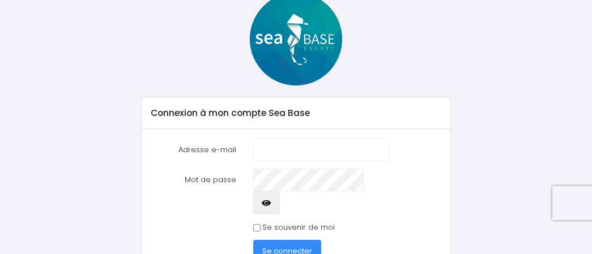
click at [314, 154] on input "Adresse e-mail" at bounding box center [321, 150] width 136 height 23
type input "c"
type input "[EMAIL_ADDRESS][DOMAIN_NAME]"
click at [298, 240] on button "Se connecter" at bounding box center [287, 251] width 68 height 23
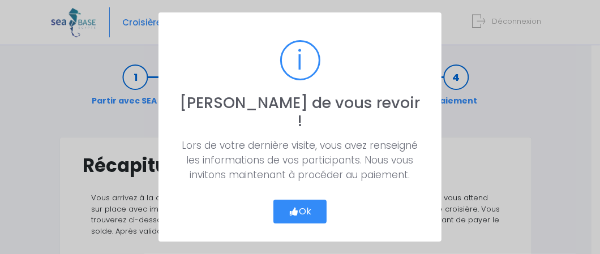
click at [297, 208] on button "Ok" at bounding box center [300, 212] width 53 height 24
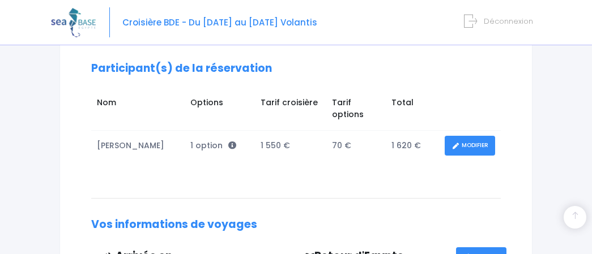
scroll to position [216, 0]
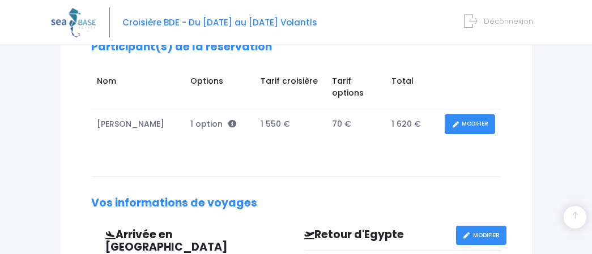
click at [476, 126] on link "MODIFIER" at bounding box center [470, 124] width 50 height 20
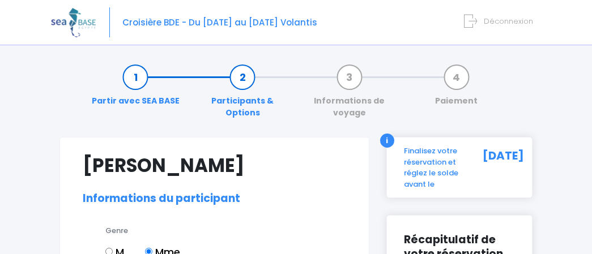
select select "N4"
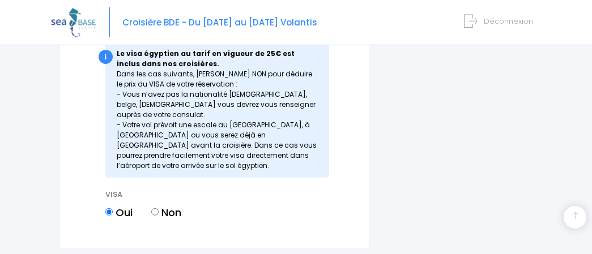
scroll to position [1758, 0]
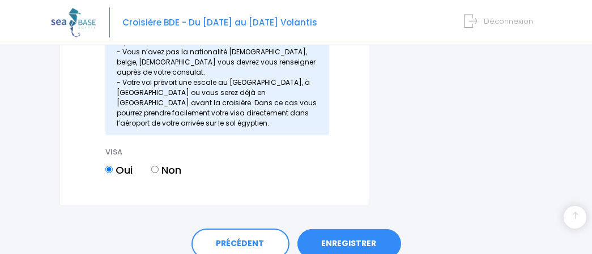
click at [363, 229] on link "ENREGISTRER" at bounding box center [349, 243] width 104 height 29
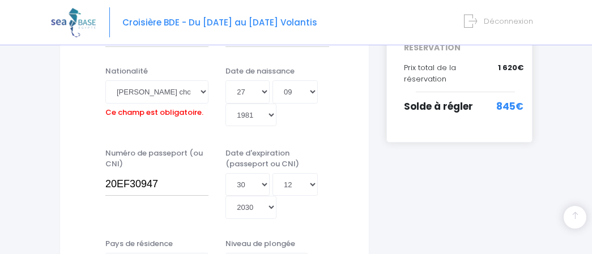
scroll to position [292, 0]
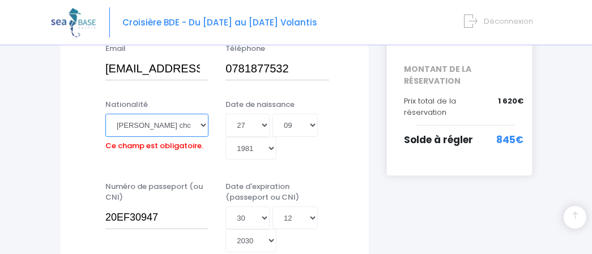
click at [174, 127] on select "Veuillez choisir une nationalité [DEMOGRAPHIC_DATA] Algerienne Allemande [GEOGR…" at bounding box center [156, 125] width 103 height 23
select select "Française"
click at [105, 114] on select "Veuillez choisir une nationalité [DEMOGRAPHIC_DATA] Algerienne Allemande [GEOGR…" at bounding box center [156, 125] width 103 height 23
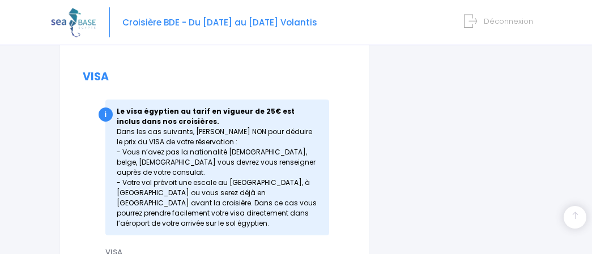
scroll to position [1785, 0]
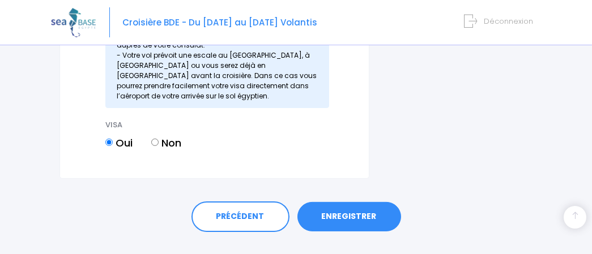
click at [345, 202] on link "ENREGISTRER" at bounding box center [349, 216] width 104 height 29
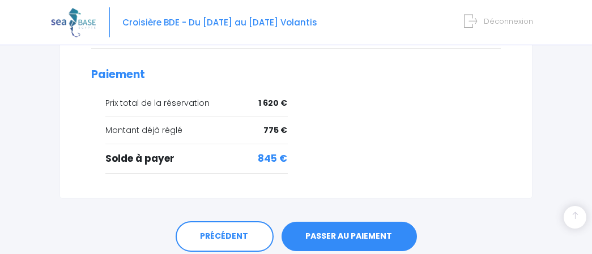
scroll to position [691, 0]
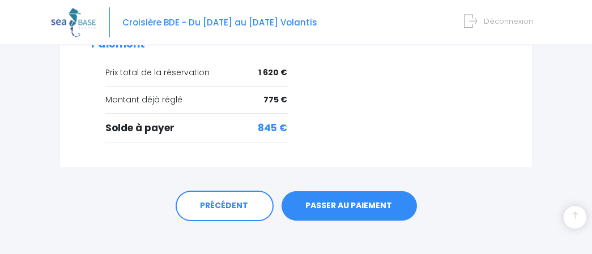
click at [315, 195] on link "PASSER AU PAIEMENT" at bounding box center [348, 205] width 135 height 29
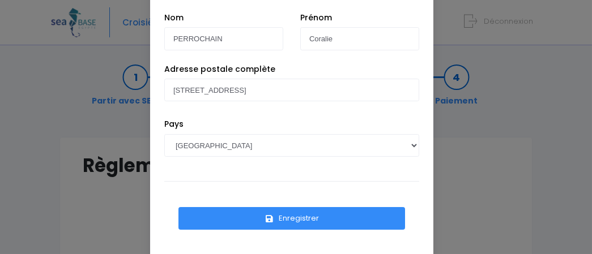
scroll to position [81, 0]
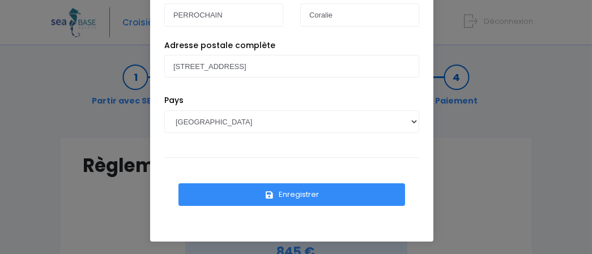
click at [302, 190] on button "Enregistrer" at bounding box center [291, 194] width 227 height 23
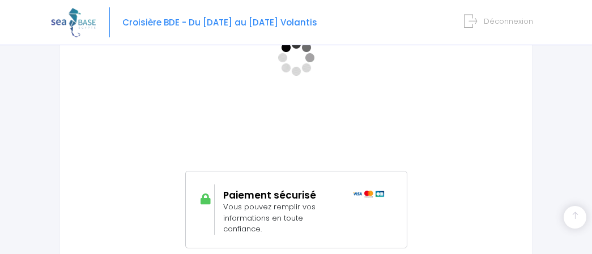
scroll to position [290, 0]
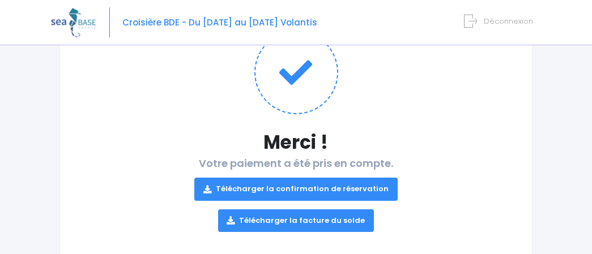
scroll to position [170, 0]
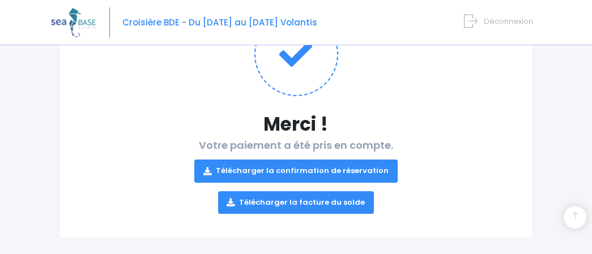
click at [242, 207] on link "Télécharger la facture du solde" at bounding box center [296, 202] width 156 height 23
click at [308, 168] on link "Télécharger la confirmation de réservation" at bounding box center [295, 171] width 203 height 23
click at [511, 19] on span "Déconnexion" at bounding box center [508, 21] width 49 height 11
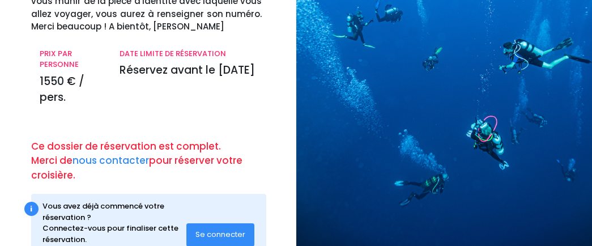
scroll to position [166, 0]
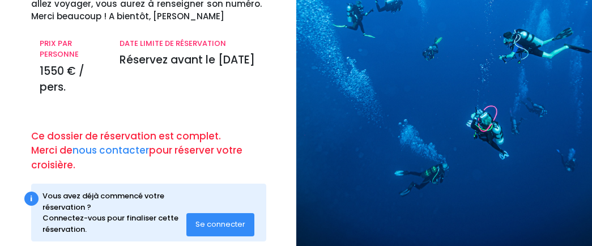
click at [217, 220] on span "Se connecter" at bounding box center [220, 224] width 50 height 11
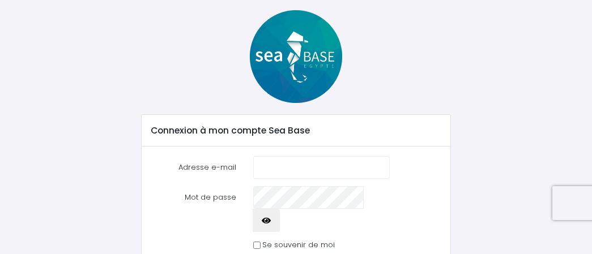
scroll to position [69, 0]
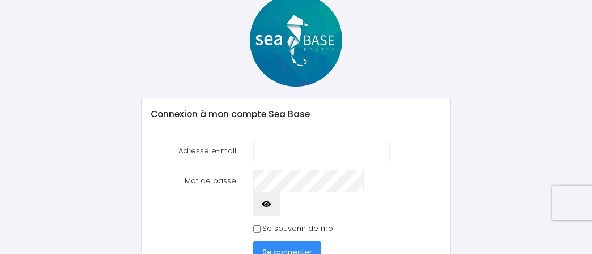
click at [331, 141] on input "Adresse e-mail" at bounding box center [321, 151] width 136 height 23
type input "[EMAIL_ADDRESS][PERSON_NAME][DOMAIN_NAME]"
click at [299, 247] on span "Se connecter" at bounding box center [287, 252] width 50 height 11
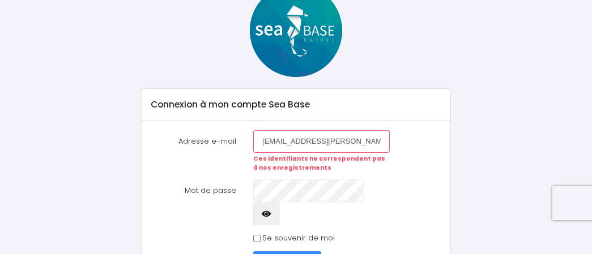
scroll to position [101, 0]
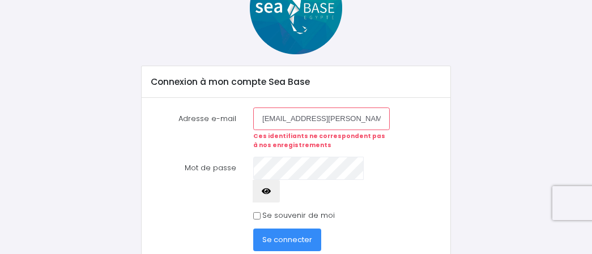
click at [297, 234] on span "Se connecter" at bounding box center [287, 239] width 50 height 11
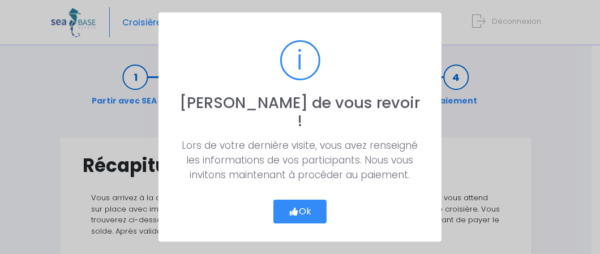
click at [298, 200] on button "Ok" at bounding box center [300, 212] width 53 height 24
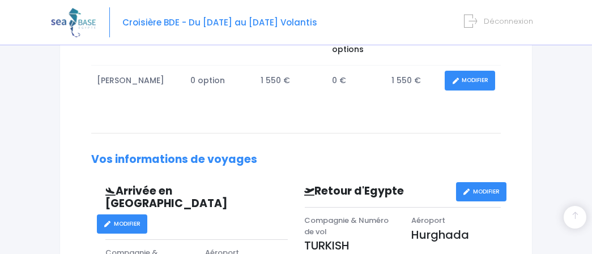
scroll to position [257, 0]
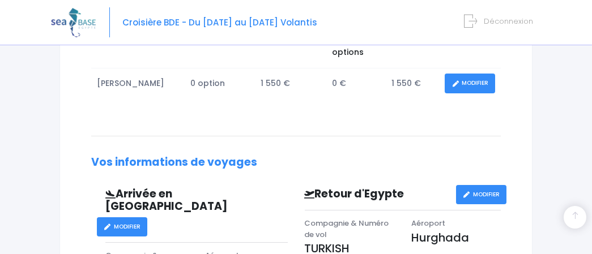
click at [469, 74] on link "MODIFIER" at bounding box center [470, 84] width 50 height 20
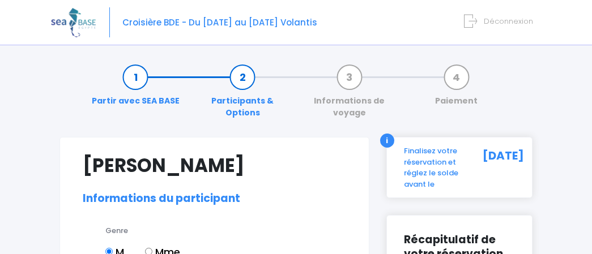
select select "MF1"
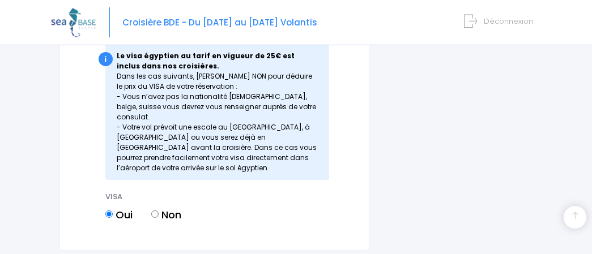
scroll to position [1785, 0]
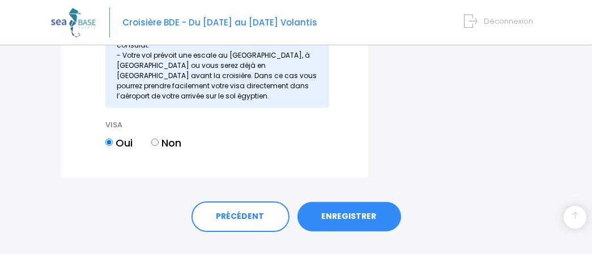
click at [358, 202] on link "ENREGISTRER" at bounding box center [349, 216] width 104 height 29
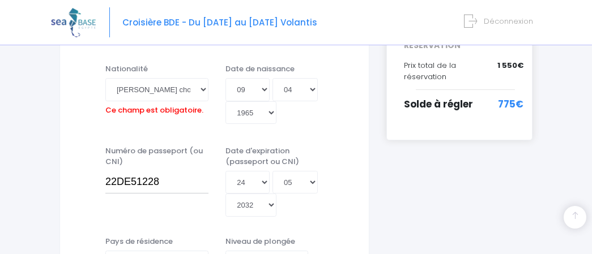
scroll to position [292, 0]
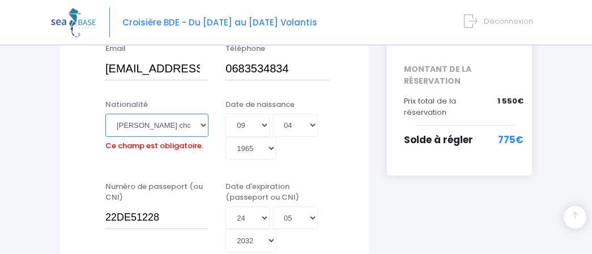
click at [147, 117] on select "Veuillez choisir une nationalité Afghane Albanaise Algerienne Allemande America…" at bounding box center [156, 125] width 103 height 23
select select "Française"
click at [105, 114] on select "Veuillez choisir une nationalité Afghane Albanaise Algerienne Allemande America…" at bounding box center [156, 125] width 103 height 23
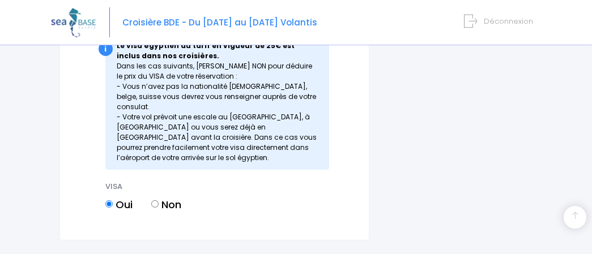
scroll to position [1785, 0]
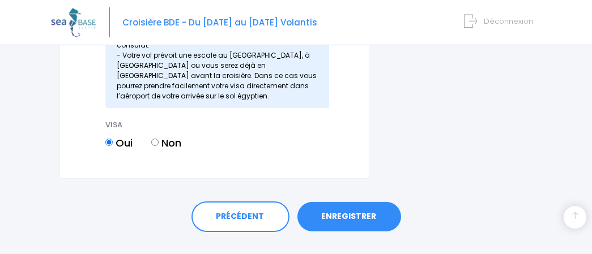
click at [372, 202] on link "ENREGISTRER" at bounding box center [349, 216] width 104 height 29
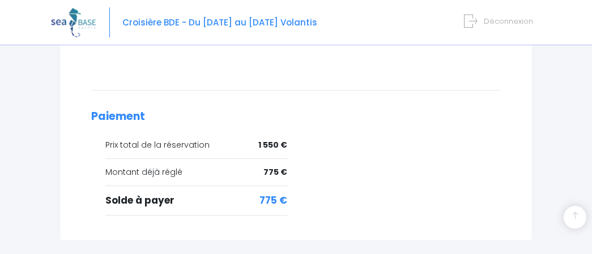
scroll to position [643, 0]
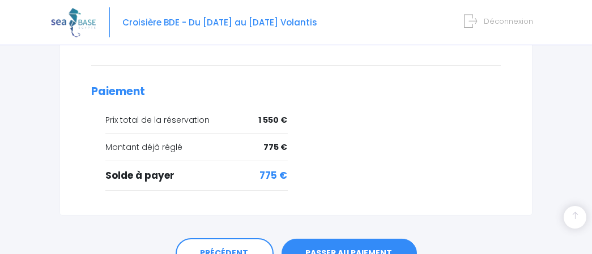
click at [335, 239] on link "PASSER AU PAIEMENT" at bounding box center [348, 253] width 135 height 29
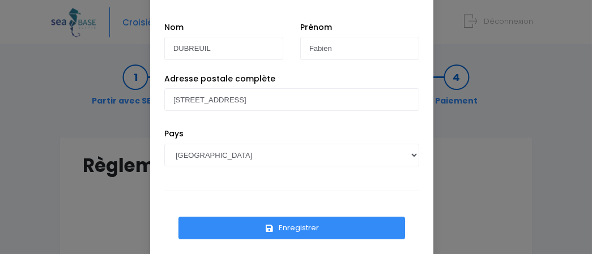
scroll to position [69, 0]
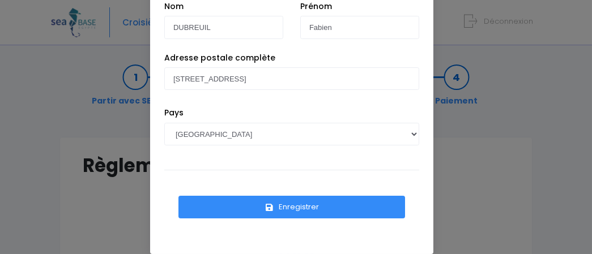
click at [291, 198] on button "Enregistrer" at bounding box center [291, 207] width 227 height 23
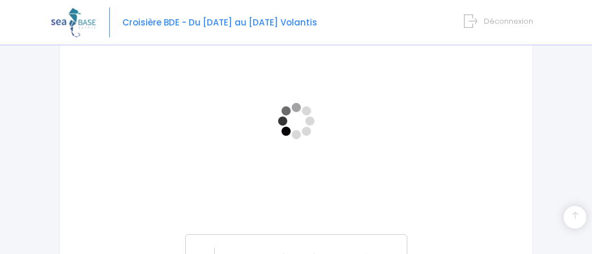
scroll to position [264, 0]
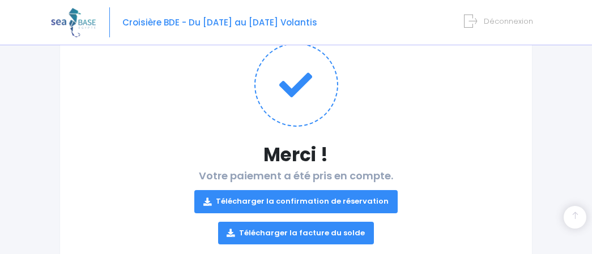
scroll to position [182, 0]
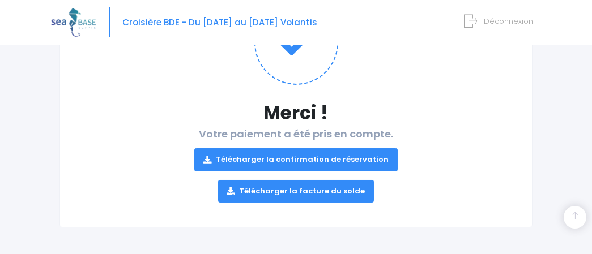
click at [304, 161] on link "Télécharger la confirmation de réservation" at bounding box center [295, 159] width 203 height 23
click at [519, 20] on span "Déconnexion" at bounding box center [508, 21] width 49 height 11
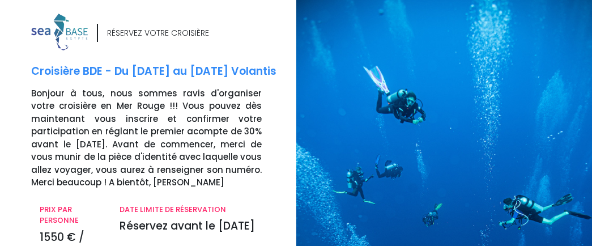
drag, startPoint x: 591, startPoint y: 52, endPoint x: 599, endPoint y: 129, distance: 77.5
click at [591, 129] on html "Notre plateforme de réservation n'est pas compatible avec votre appareil. Veuil…" at bounding box center [296, 123] width 592 height 246
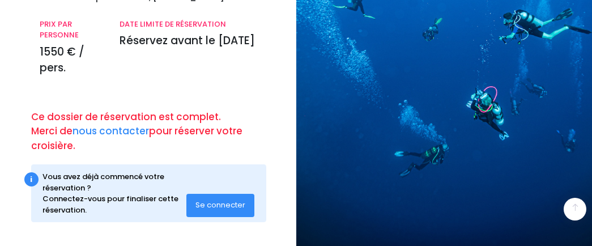
scroll to position [190, 0]
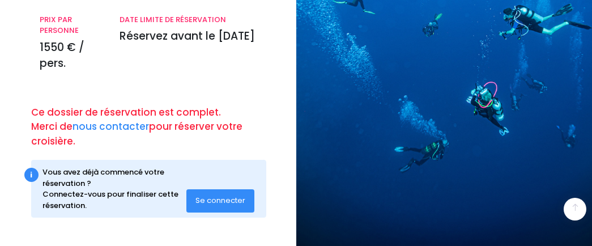
click at [218, 204] on span "Se connecter" at bounding box center [220, 200] width 50 height 11
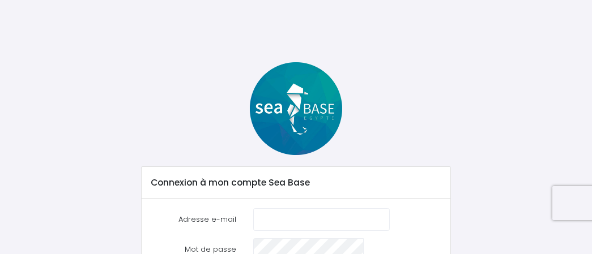
click at [285, 217] on input "Adresse e-mail" at bounding box center [321, 219] width 136 height 23
type input "[PERSON_NAME][EMAIL_ADDRESS][PERSON_NAME][DOMAIN_NAME]"
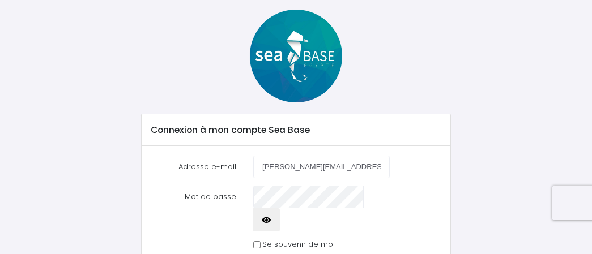
scroll to position [126, 0]
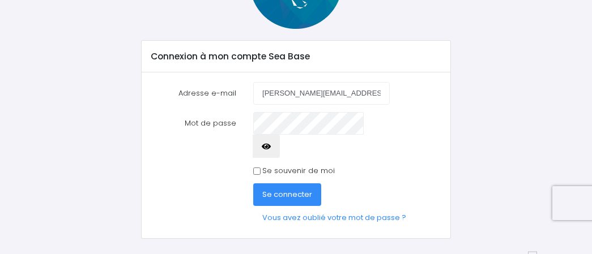
click at [291, 189] on span "Se connecter" at bounding box center [287, 194] width 50 height 11
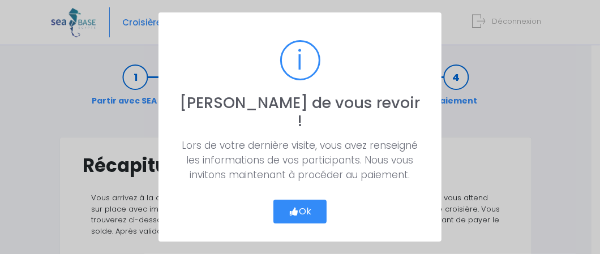
click at [298, 206] on button "Ok" at bounding box center [300, 212] width 53 height 24
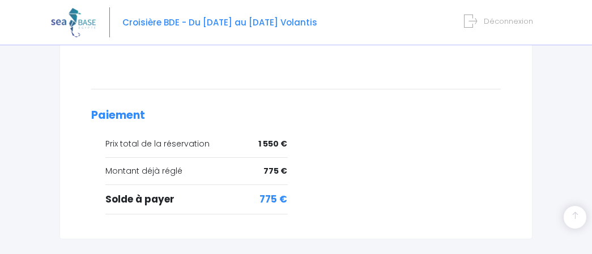
scroll to position [675, 0]
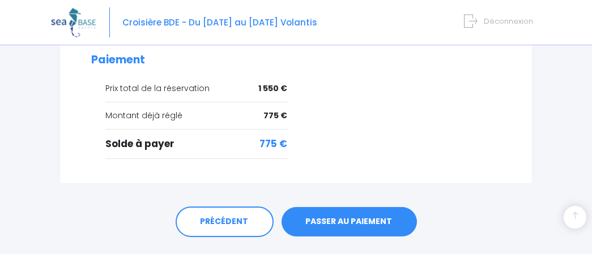
click at [376, 207] on link "PASSER AU PAIEMENT" at bounding box center [348, 221] width 135 height 29
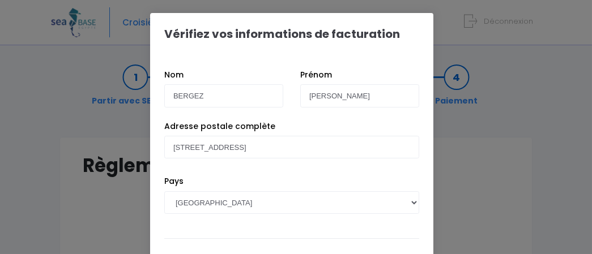
scroll to position [81, 0]
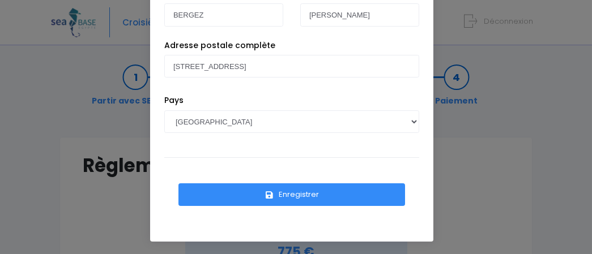
click at [297, 192] on button "Enregistrer" at bounding box center [291, 194] width 227 height 23
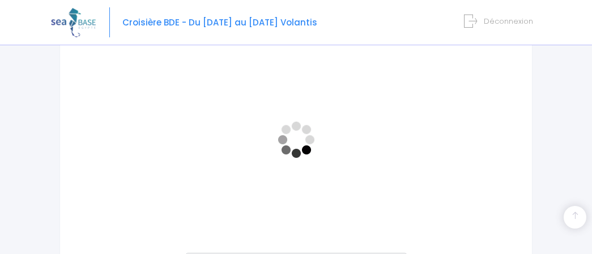
scroll to position [244, 0]
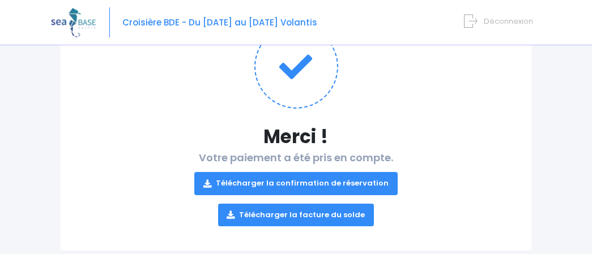
scroll to position [167, 0]
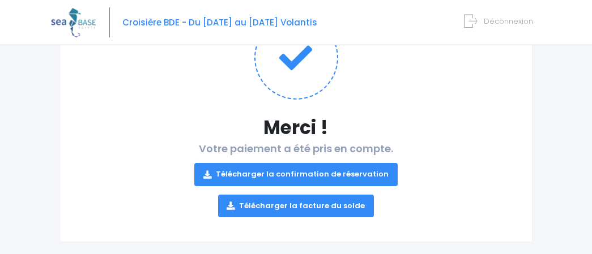
click at [291, 175] on link "Télécharger la confirmation de réservation" at bounding box center [295, 174] width 203 height 23
click at [512, 20] on span "Déconnexion" at bounding box center [508, 21] width 49 height 11
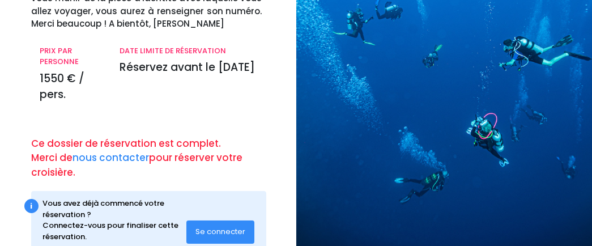
scroll to position [190, 0]
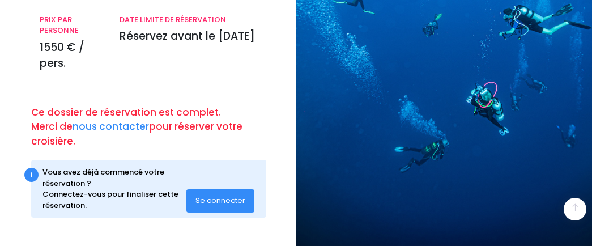
click at [215, 199] on span "Se connecter" at bounding box center [220, 200] width 50 height 11
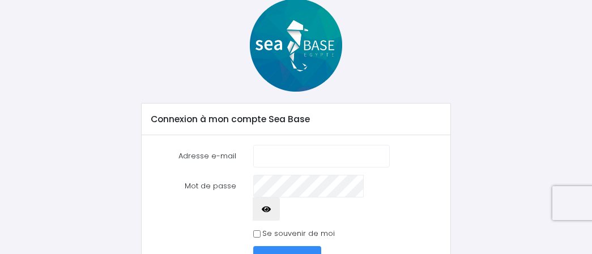
scroll to position [82, 0]
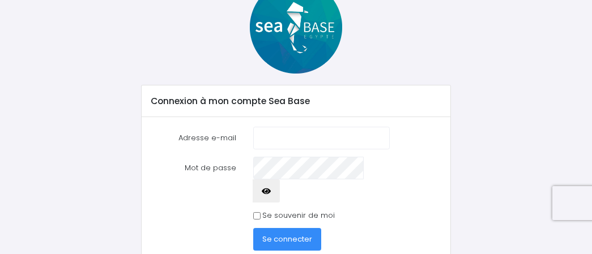
click at [314, 133] on input "Adresse e-mail" at bounding box center [321, 138] width 136 height 23
type input "aurorafcosta@hotmail.com"
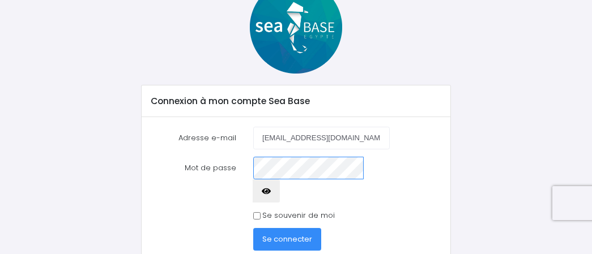
click at [253, 228] on button "Se connecter" at bounding box center [287, 239] width 68 height 23
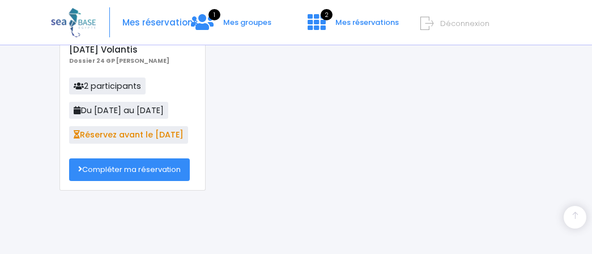
scroll to position [174, 0]
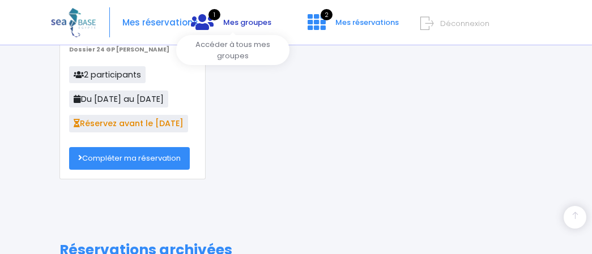
click at [255, 27] on span "Mes groupes" at bounding box center [247, 22] width 48 height 11
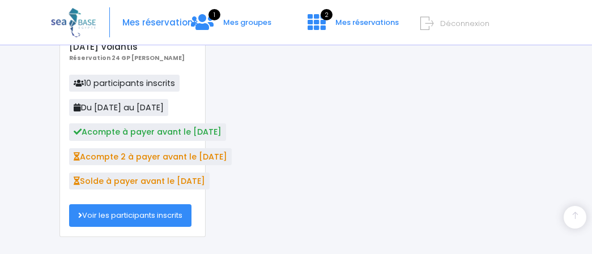
scroll to position [222, 0]
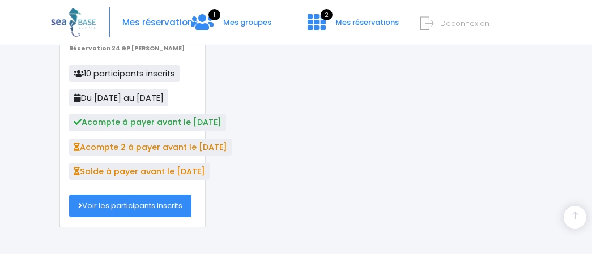
click at [148, 207] on link "Voir les participants inscrits" at bounding box center [130, 206] width 122 height 23
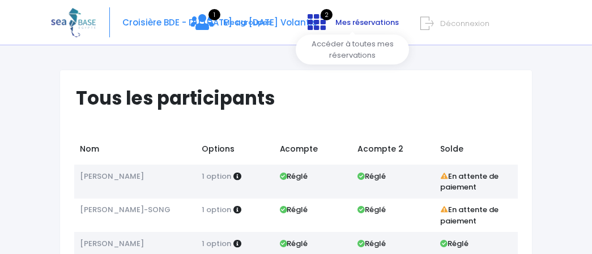
click at [356, 18] on span "Mes réservations" at bounding box center [366, 22] width 63 height 11
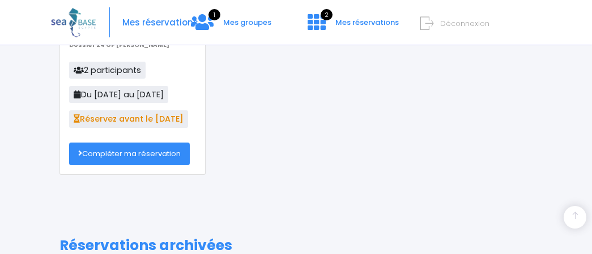
scroll to position [185, 0]
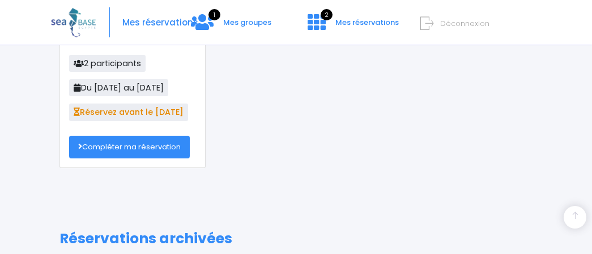
click at [116, 155] on link "Compléter ma réservation" at bounding box center [129, 147] width 121 height 23
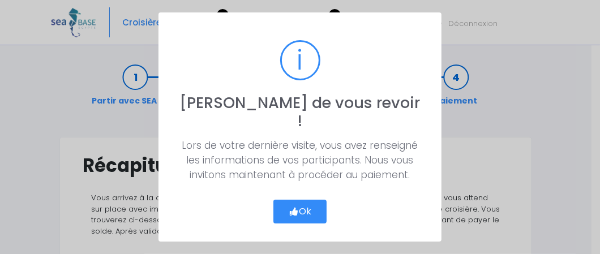
click at [311, 200] on button "Ok" at bounding box center [300, 212] width 53 height 24
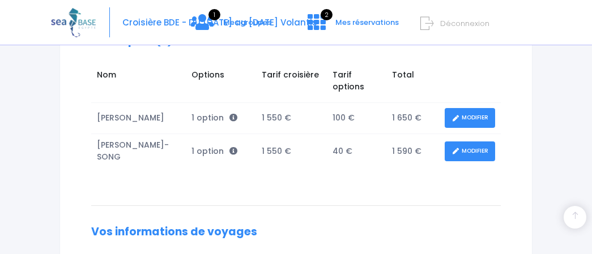
scroll to position [251, 0]
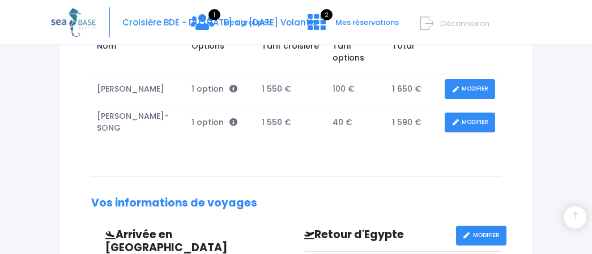
click at [466, 113] on link "MODIFIER" at bounding box center [470, 123] width 50 height 20
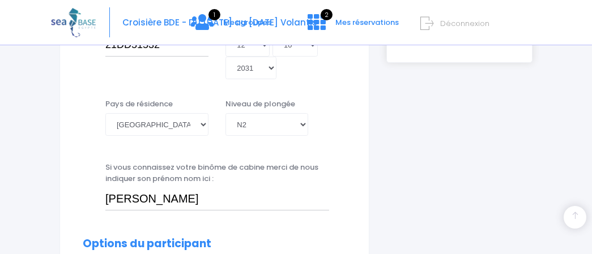
scroll to position [476, 0]
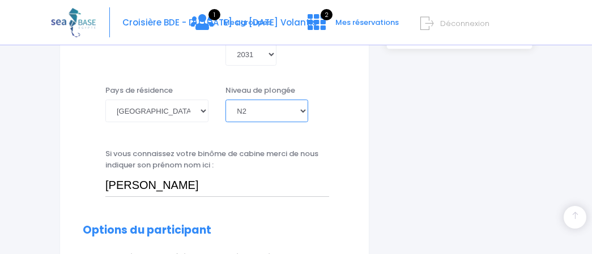
click at [279, 119] on select "Veuillez choisir un niveau de plongée Non plongeur Junior OW diver Adventure OW…" at bounding box center [266, 111] width 83 height 23
select select "N3"
click at [225, 100] on select "Veuillez choisir un niveau de plongée Non plongeur Junior OW diver Adventure OW…" at bounding box center [266, 111] width 83 height 23
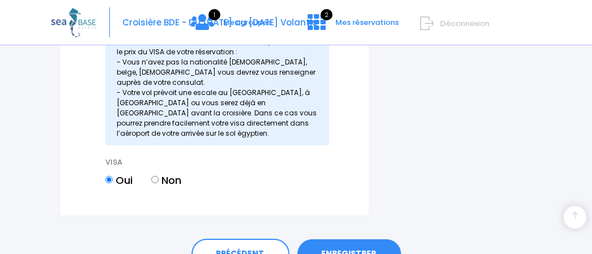
scroll to position [1785, 0]
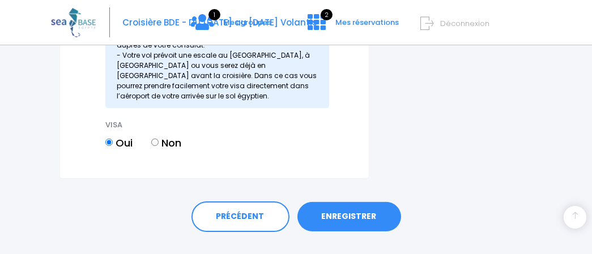
click at [365, 202] on link "ENREGISTRER" at bounding box center [349, 216] width 104 height 29
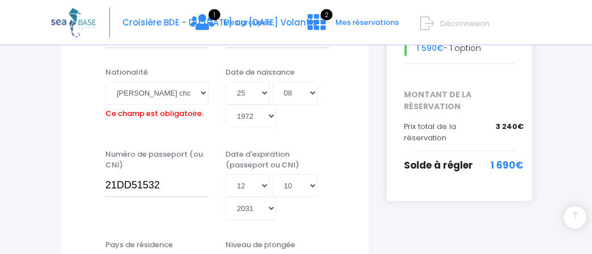
scroll to position [292, 0]
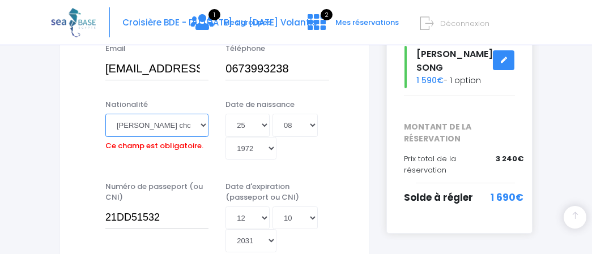
click at [187, 129] on select "Veuillez choisir une nationalité Afghane Albanaise Algerienne Allemande America…" at bounding box center [156, 125] width 103 height 23
select select "Française"
click at [105, 114] on select "Veuillez choisir une nationalité Afghane Albanaise Algerienne Allemande America…" at bounding box center [156, 125] width 103 height 23
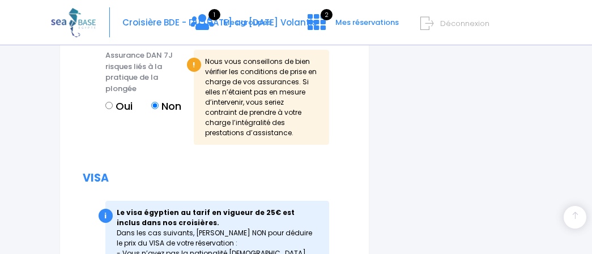
scroll to position [1785, 0]
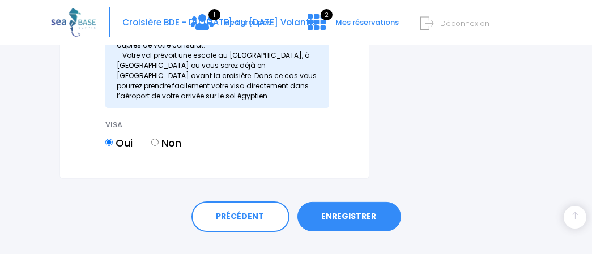
click at [345, 202] on link "ENREGISTRER" at bounding box center [349, 216] width 104 height 29
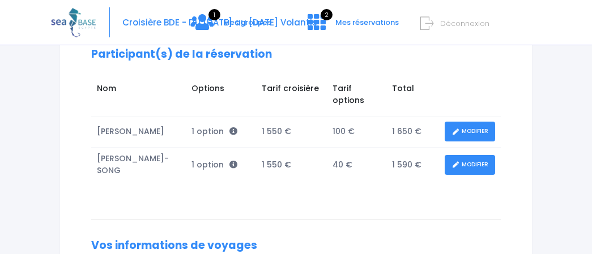
scroll to position [83, 0]
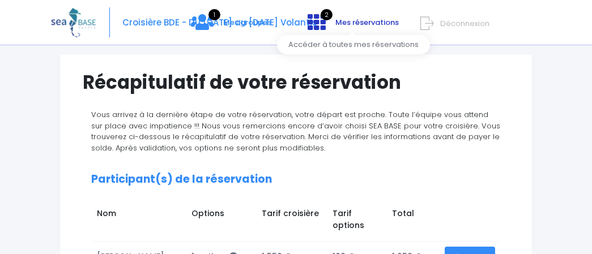
click at [345, 23] on span "Mes réservations" at bounding box center [366, 22] width 63 height 11
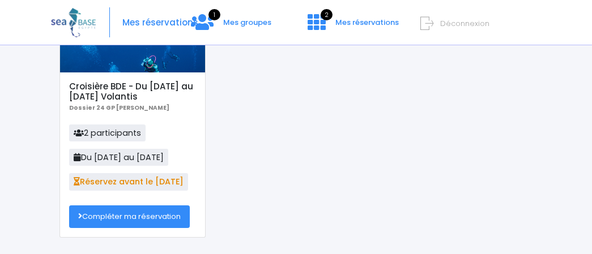
scroll to position [123, 0]
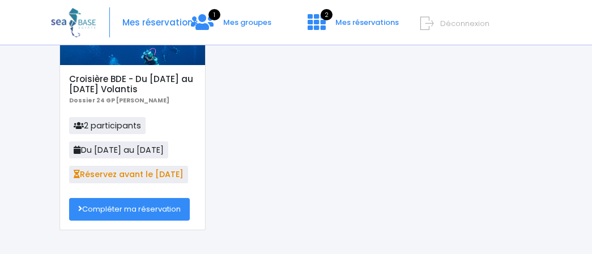
click at [126, 208] on link "Compléter ma réservation" at bounding box center [129, 209] width 121 height 23
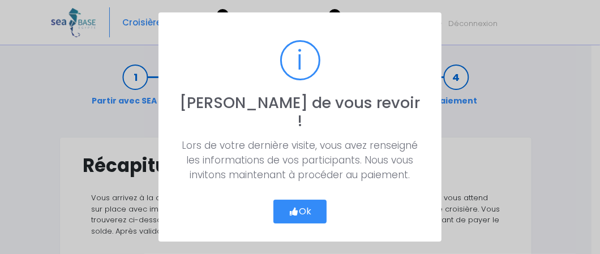
click at [279, 210] on button "Ok" at bounding box center [300, 212] width 53 height 24
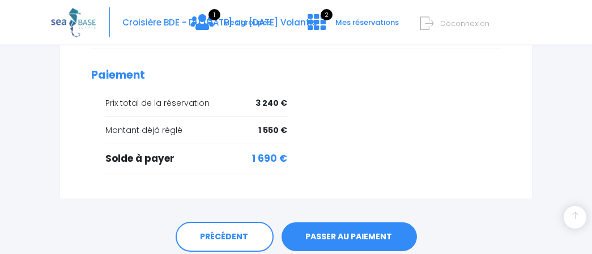
scroll to position [710, 0]
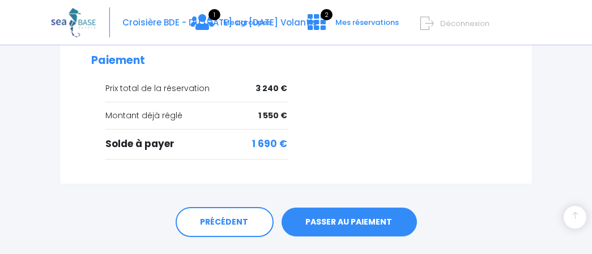
click at [356, 208] on link "PASSER AU PAIEMENT" at bounding box center [348, 222] width 135 height 29
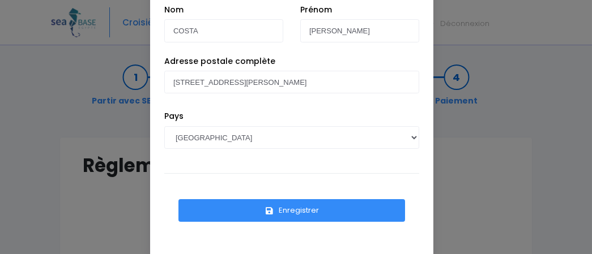
scroll to position [74, 0]
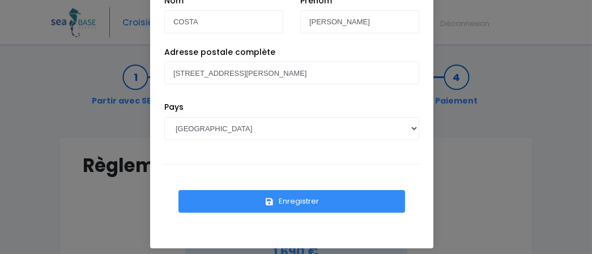
click at [283, 205] on button "Enregistrer" at bounding box center [291, 201] width 227 height 23
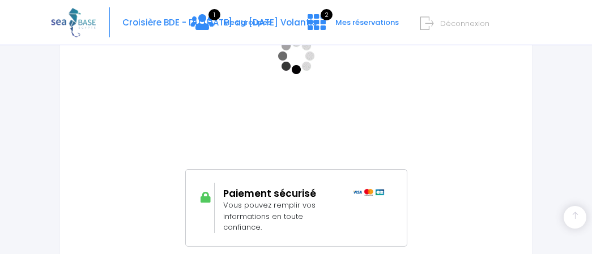
scroll to position [336, 0]
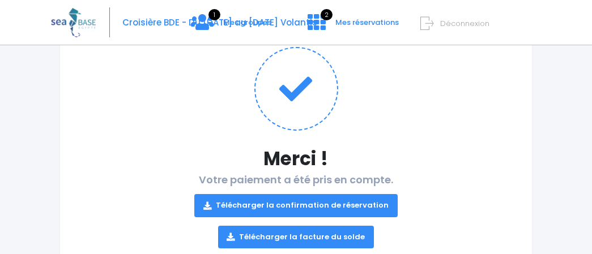
scroll to position [152, 0]
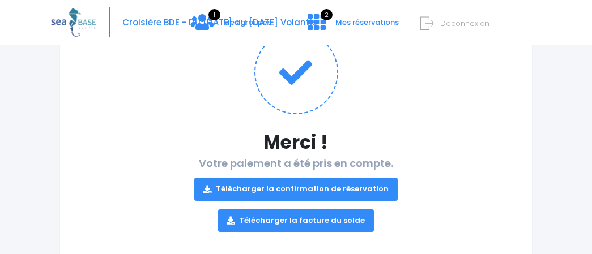
click at [291, 185] on link "Télécharger la confirmation de réservation" at bounding box center [295, 189] width 203 height 23
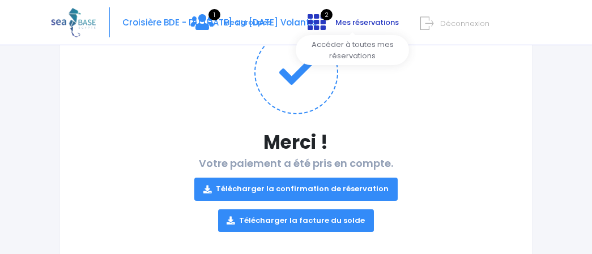
click at [349, 23] on span "Mes réservations" at bounding box center [366, 22] width 63 height 11
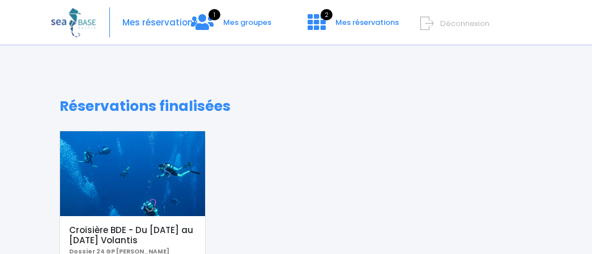
scroll to position [212, 0]
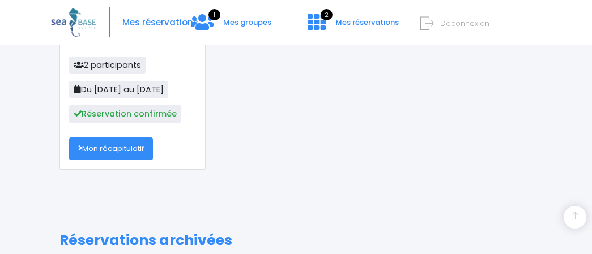
click at [126, 142] on link "Mon récapitulatif" at bounding box center [111, 149] width 84 height 23
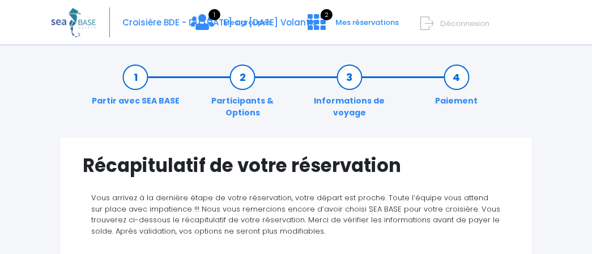
click at [247, 85] on link "Participants & Options" at bounding box center [242, 95] width 107 height 48
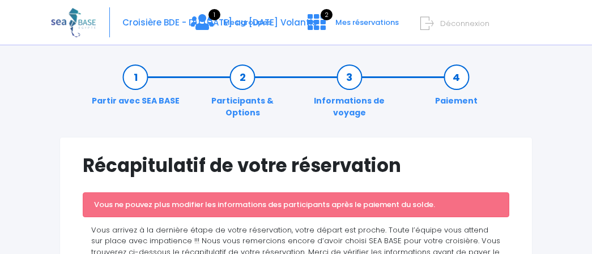
click at [139, 84] on link "Partir avec SEA BASE" at bounding box center [135, 89] width 99 height 36
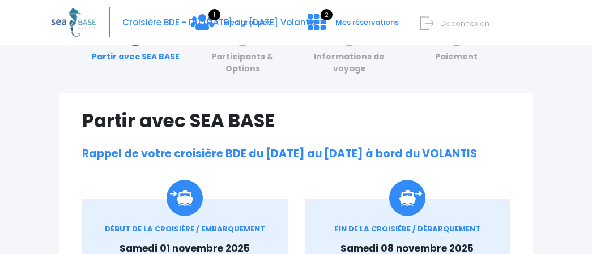
scroll to position [18, 0]
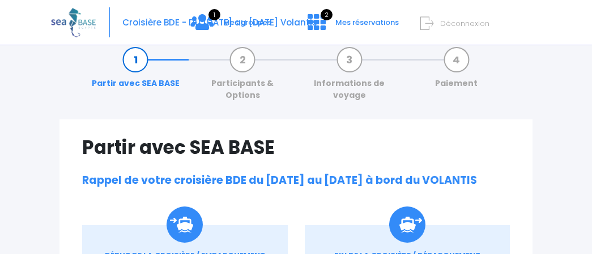
click at [349, 58] on link "Informations de voyage" at bounding box center [349, 78] width 107 height 48
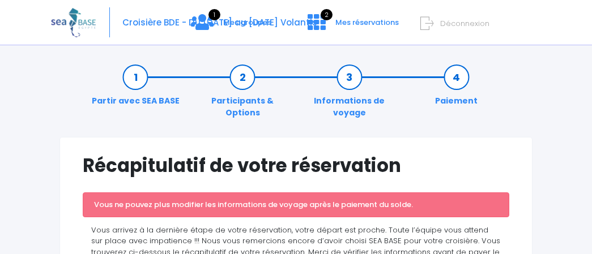
click at [348, 82] on link "Informations de voyage" at bounding box center [349, 95] width 107 height 48
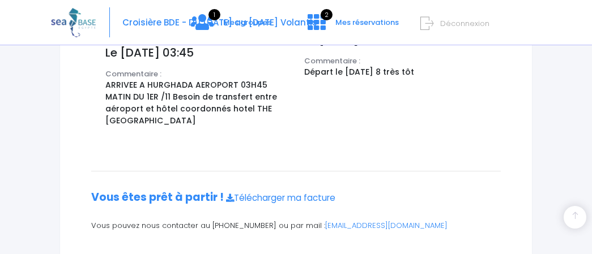
scroll to position [569, 0]
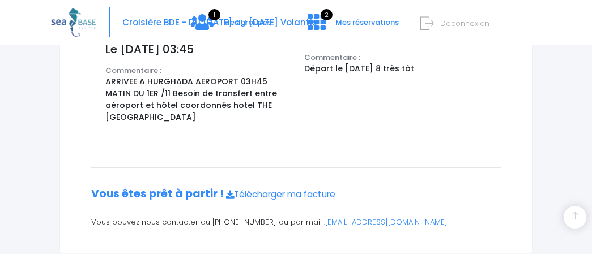
click at [446, 22] on span "Déconnexion" at bounding box center [464, 23] width 49 height 11
